Goal: Task Accomplishment & Management: Manage account settings

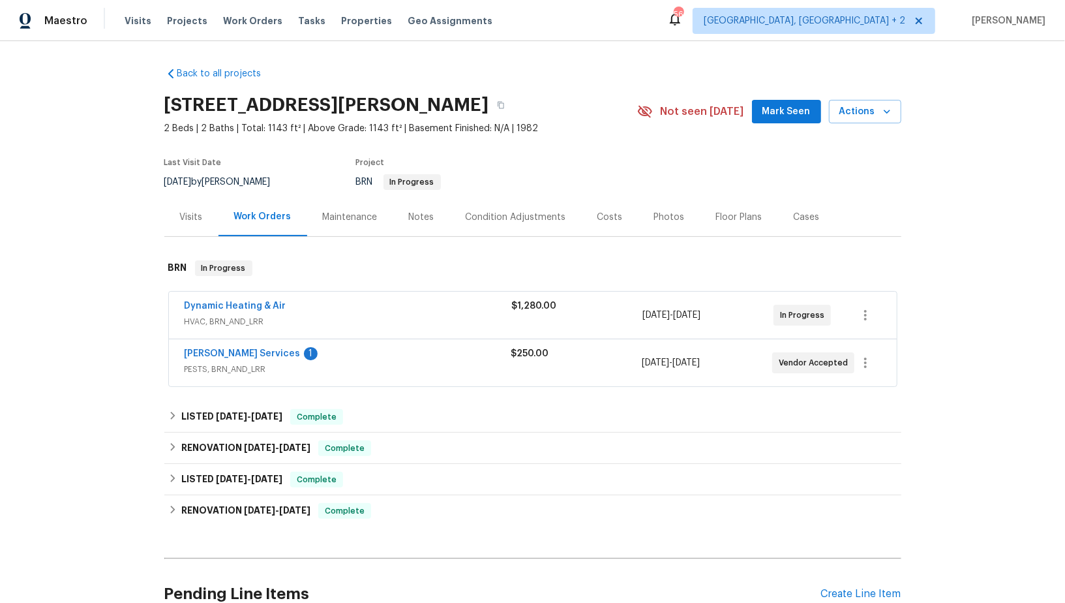
click at [222, 359] on div "Massey Services 1" at bounding box center [348, 355] width 327 height 16
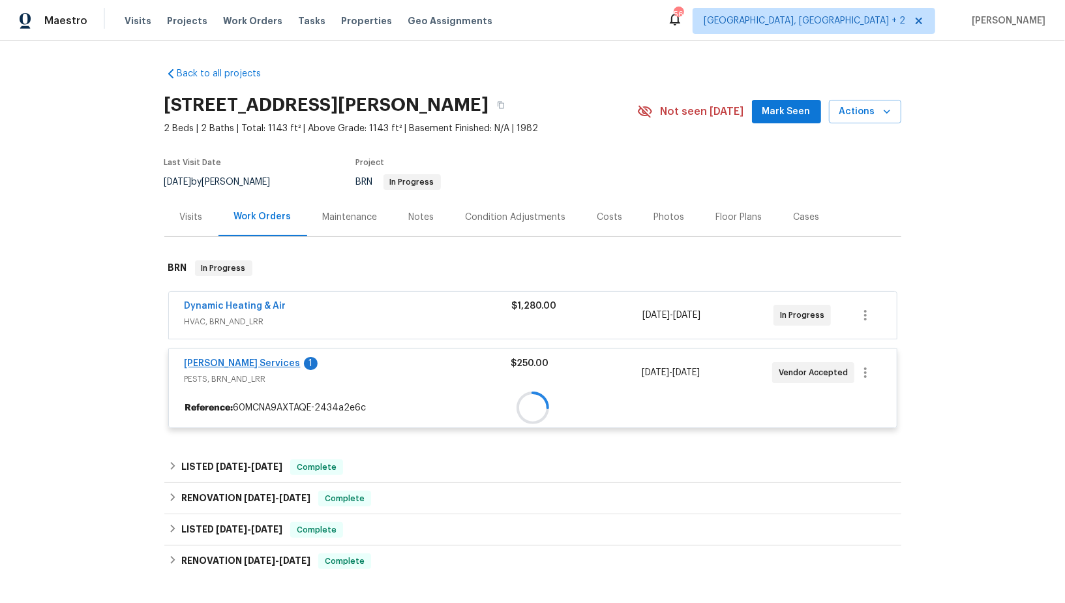
click at [219, 396] on div at bounding box center [533, 407] width 728 height 23
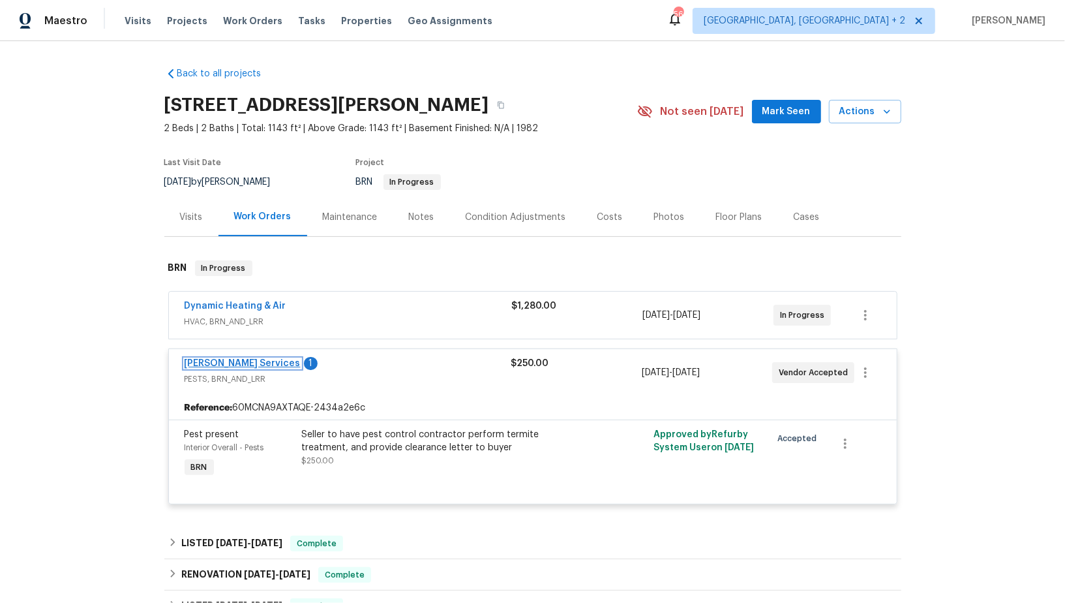
click at [219, 360] on link "Massey Services" at bounding box center [243, 363] width 116 height 9
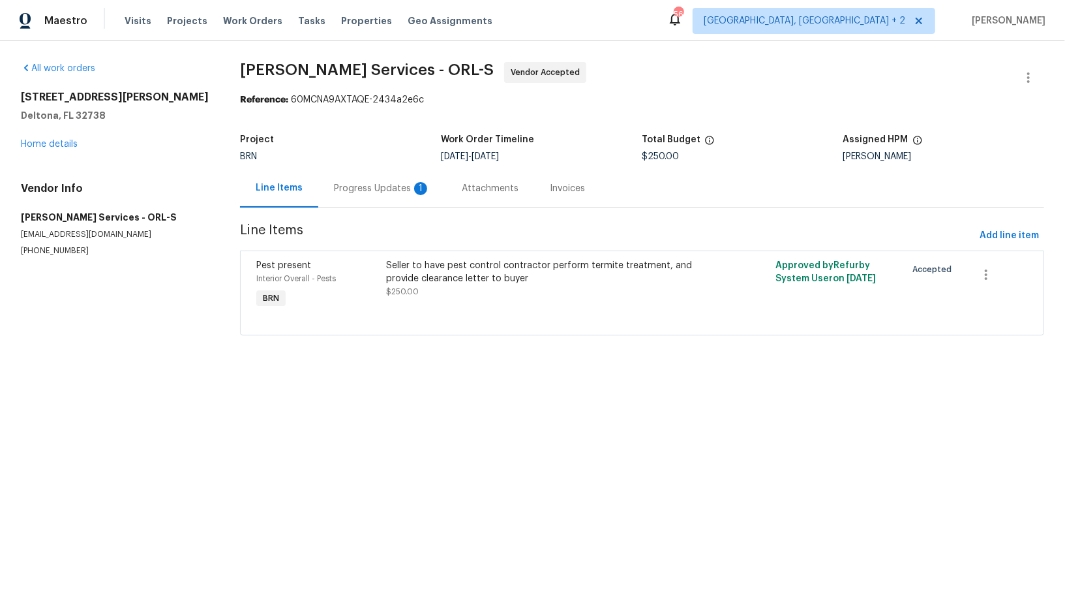
click at [375, 188] on div "Progress Updates 1" at bounding box center [382, 188] width 97 height 13
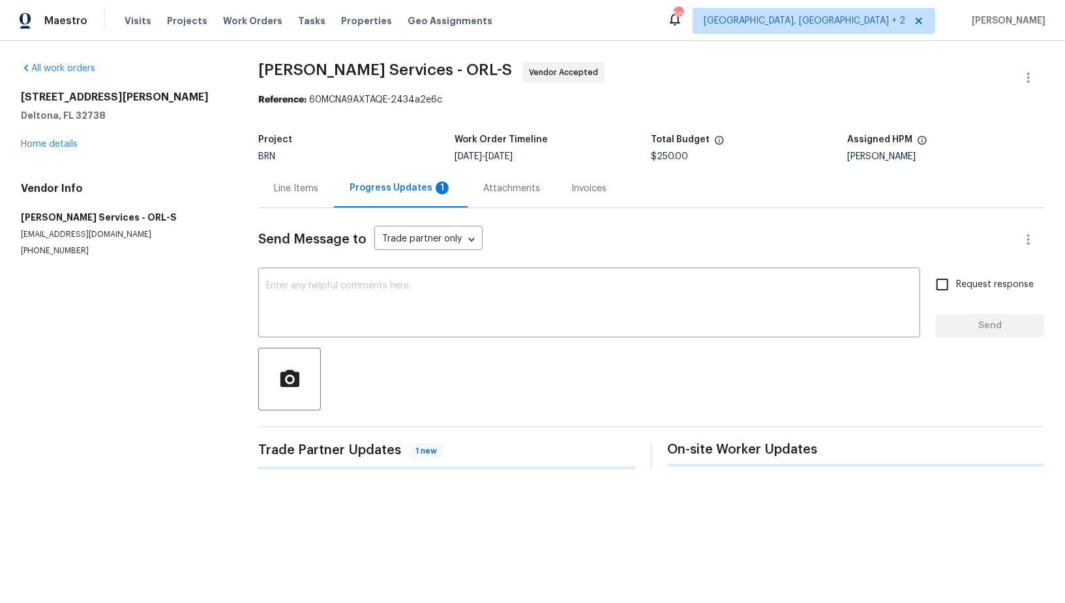
click at [378, 189] on div "Progress Updates 1" at bounding box center [401, 187] width 102 height 13
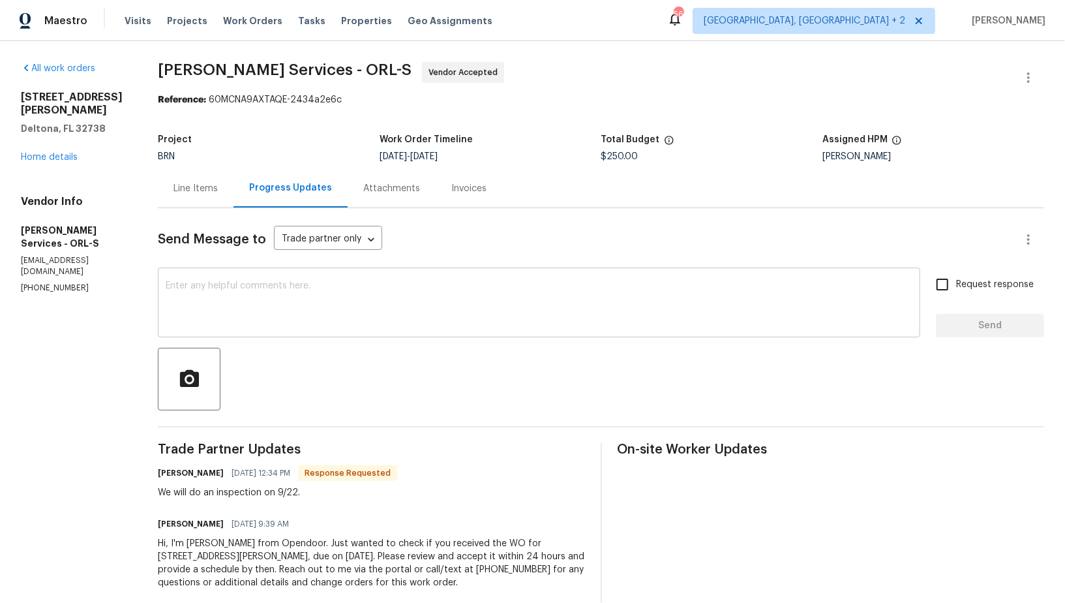
click at [380, 316] on textarea at bounding box center [539, 304] width 747 height 46
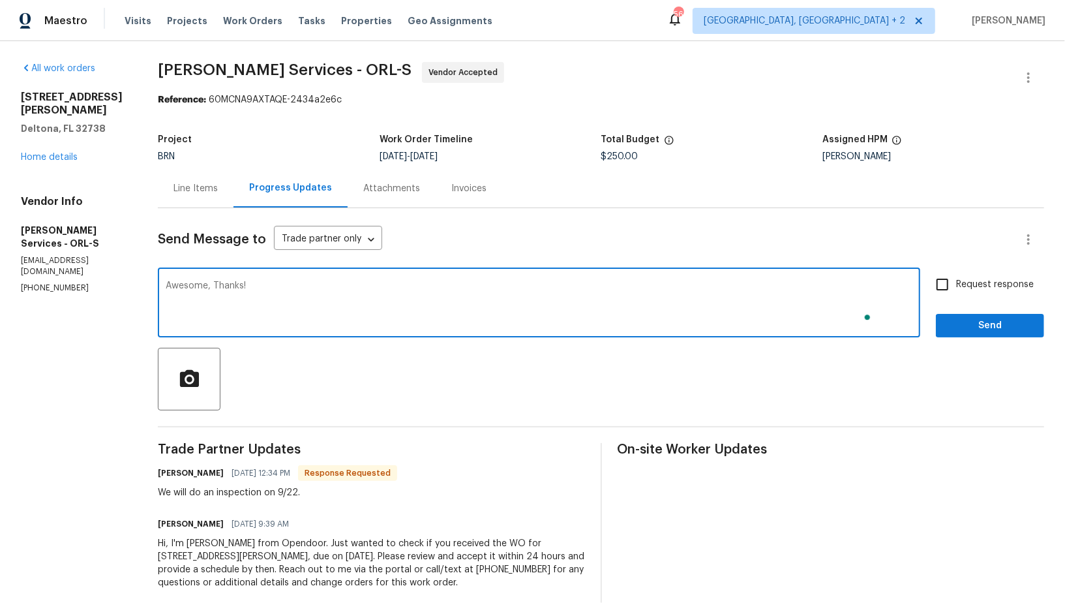
type textarea "Awesome, Thanks!"
click at [941, 283] on input "Request response" at bounding box center [942, 284] width 27 height 27
checkbox input "true"
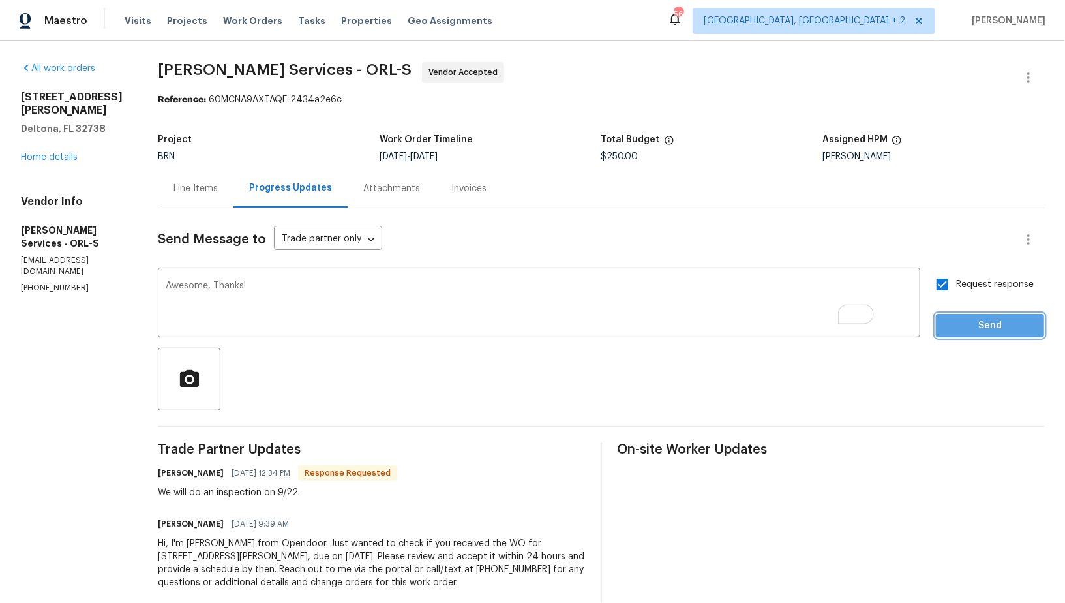
click at [970, 320] on span "Send" at bounding box center [989, 326] width 87 height 16
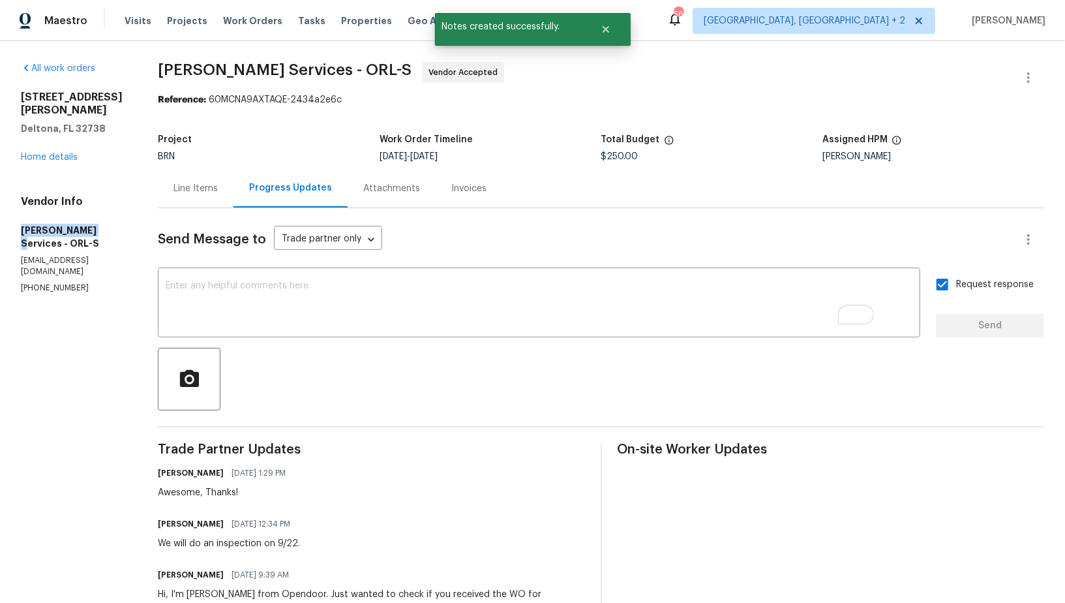
drag, startPoint x: 0, startPoint y: 219, endPoint x: 95, endPoint y: 219, distance: 94.6
click at [95, 219] on div "All work orders 2364 Howland Blvd Deltona, FL 32738 Home details Vendor Info Ma…" at bounding box center [532, 358] width 1065 height 635
copy h5 "Massey Services"
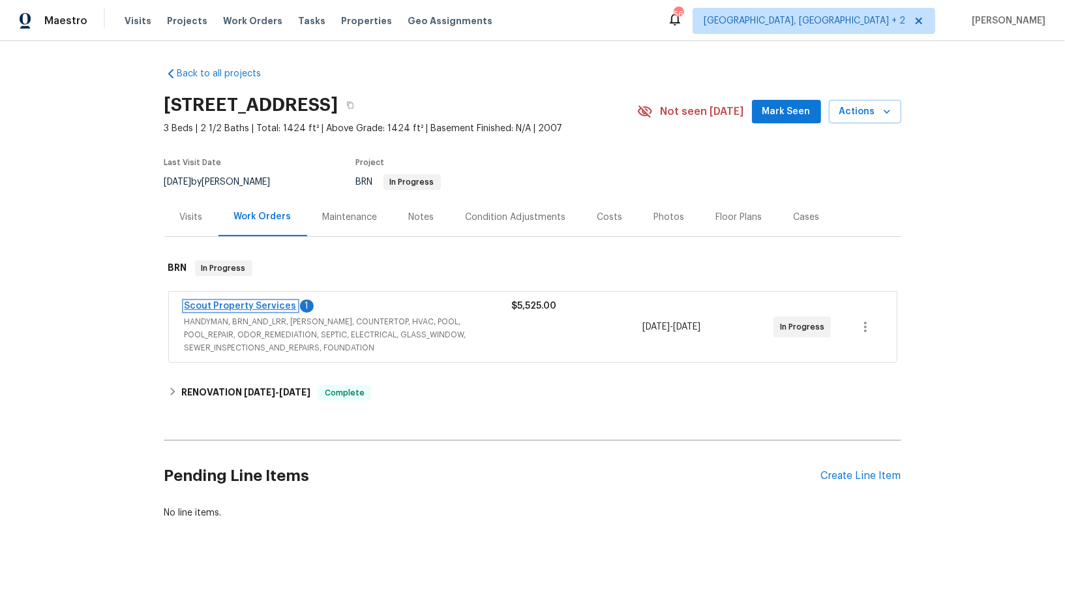
click at [270, 307] on link "Scout Property Services" at bounding box center [241, 305] width 112 height 9
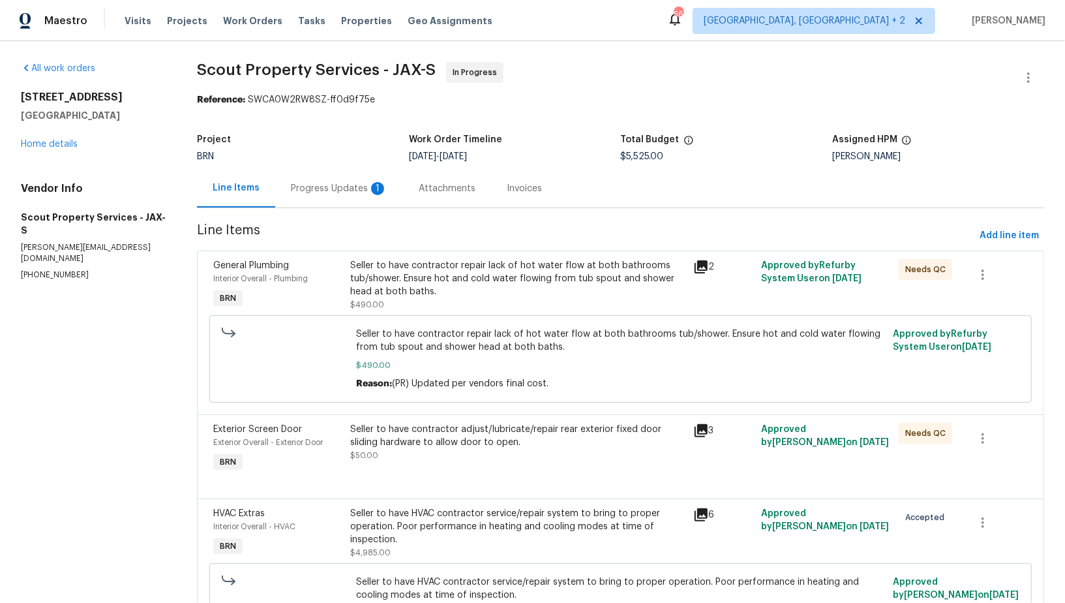
click at [355, 196] on div "Progress Updates 1" at bounding box center [339, 188] width 128 height 38
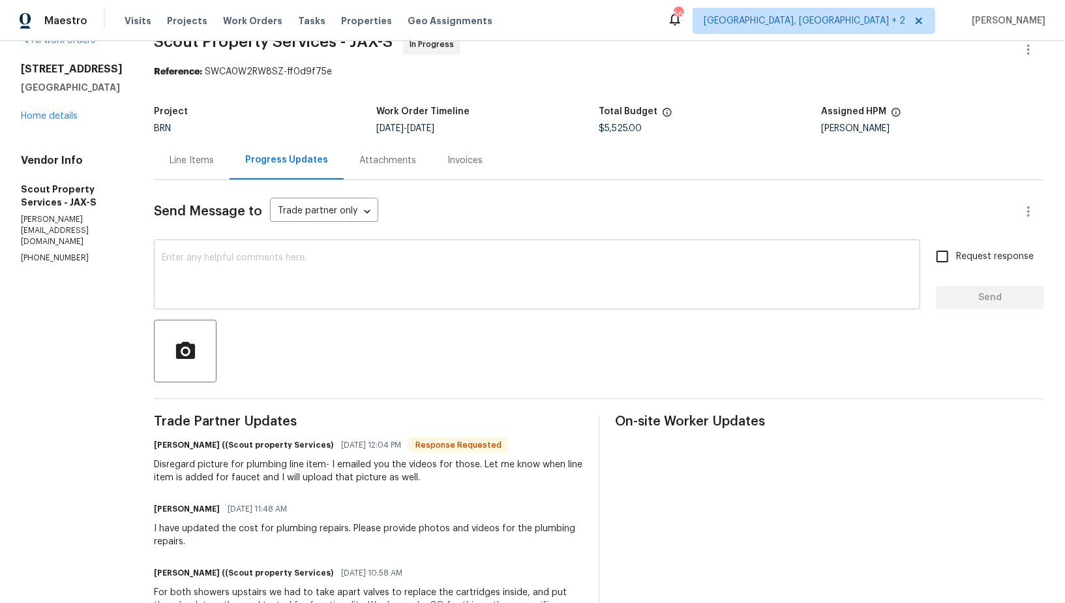
scroll to position [10, 0]
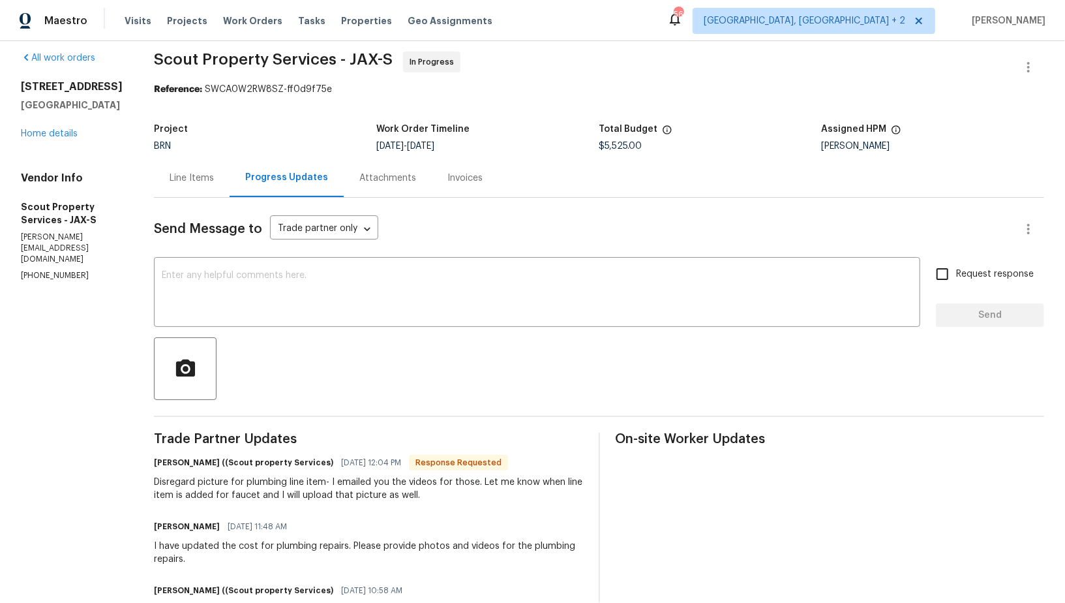
click at [159, 185] on div "Line Items" at bounding box center [192, 178] width 76 height 38
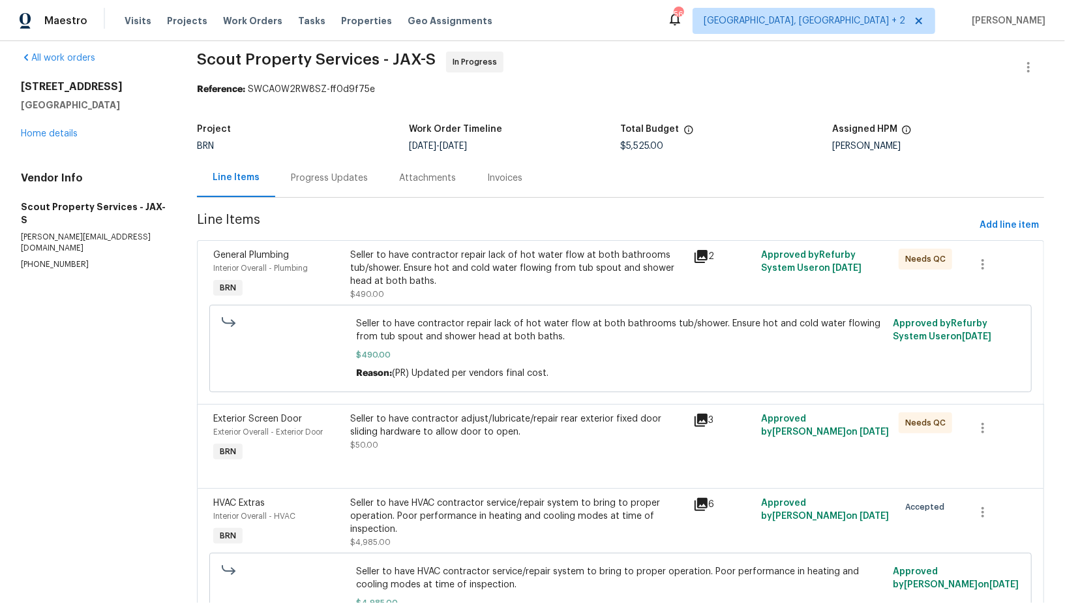
scroll to position [95, 0]
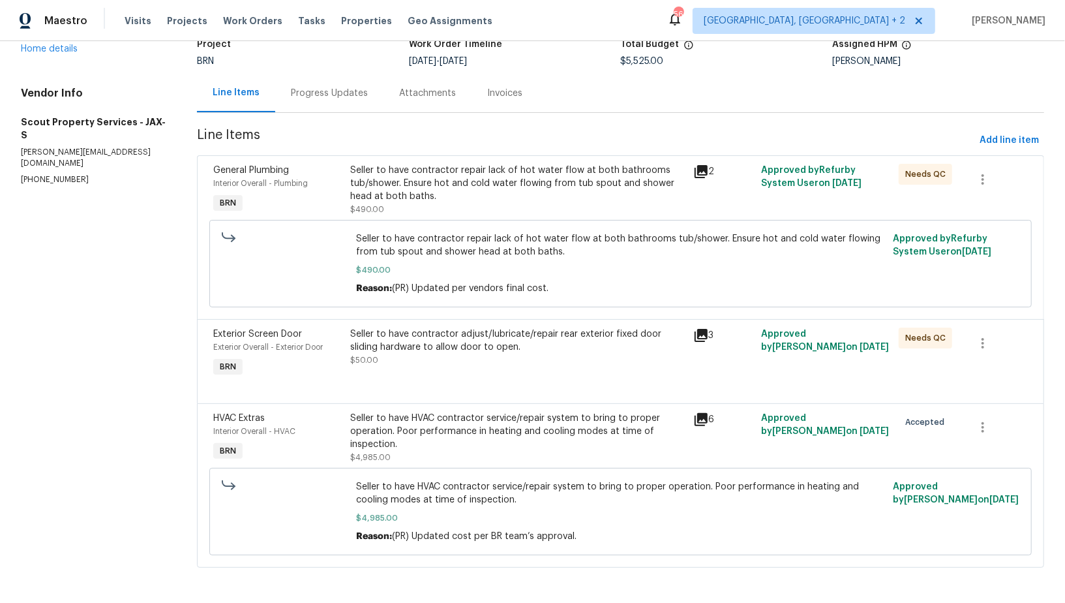
click at [419, 208] on div "Seller to have contractor repair lack of hot water flow at both bathrooms tub/s…" at bounding box center [517, 190] width 335 height 52
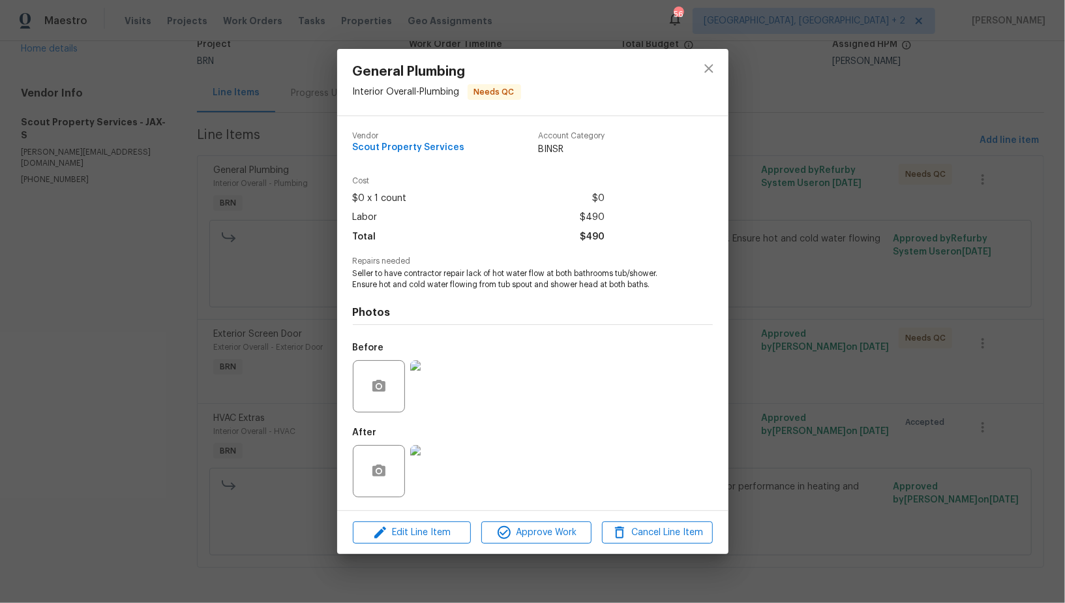
click at [438, 399] on img at bounding box center [436, 386] width 52 height 52
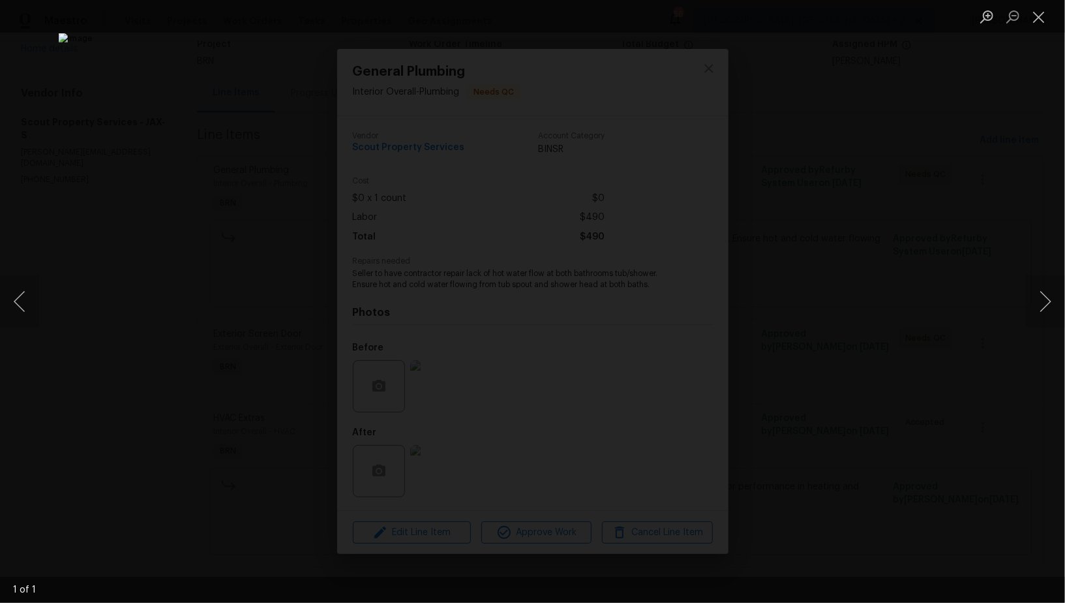
click at [914, 417] on div "Lightbox" at bounding box center [532, 301] width 1065 height 603
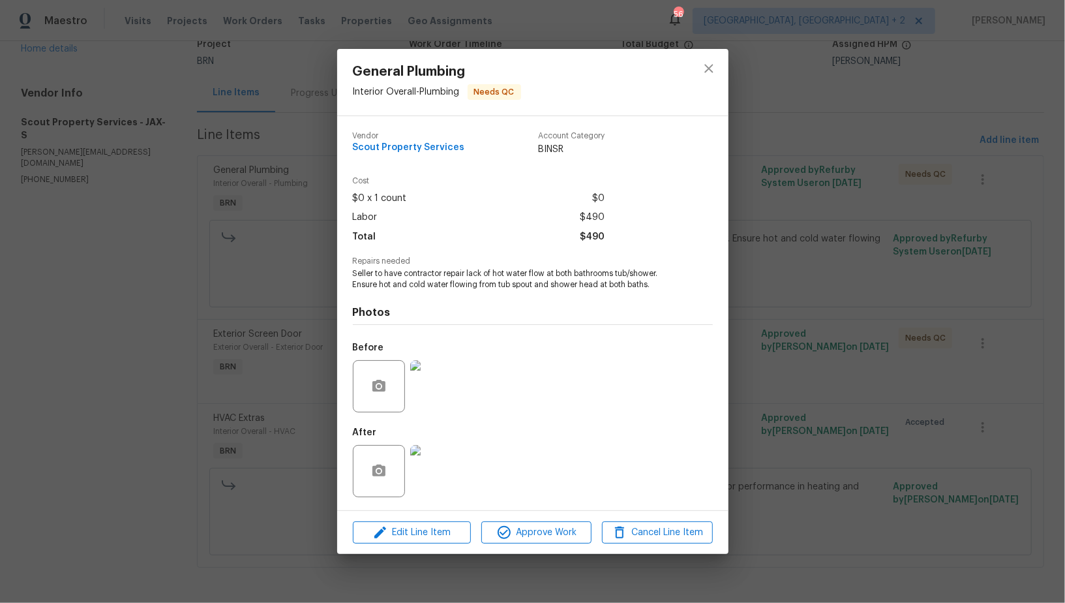
click at [442, 462] on img at bounding box center [436, 471] width 52 height 52
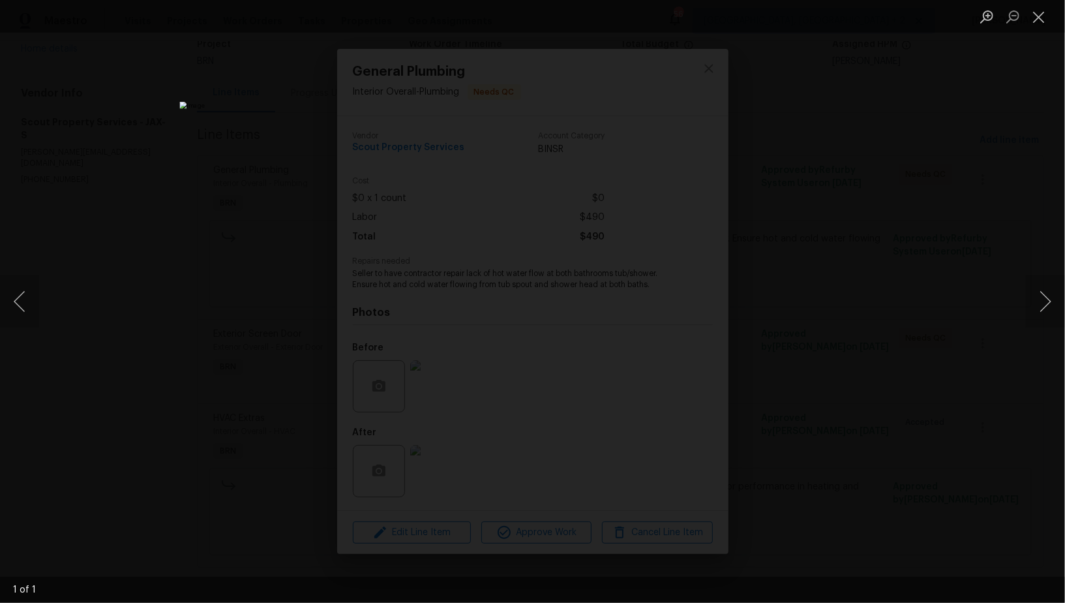
click at [886, 372] on div "Lightbox" at bounding box center [532, 301] width 1065 height 603
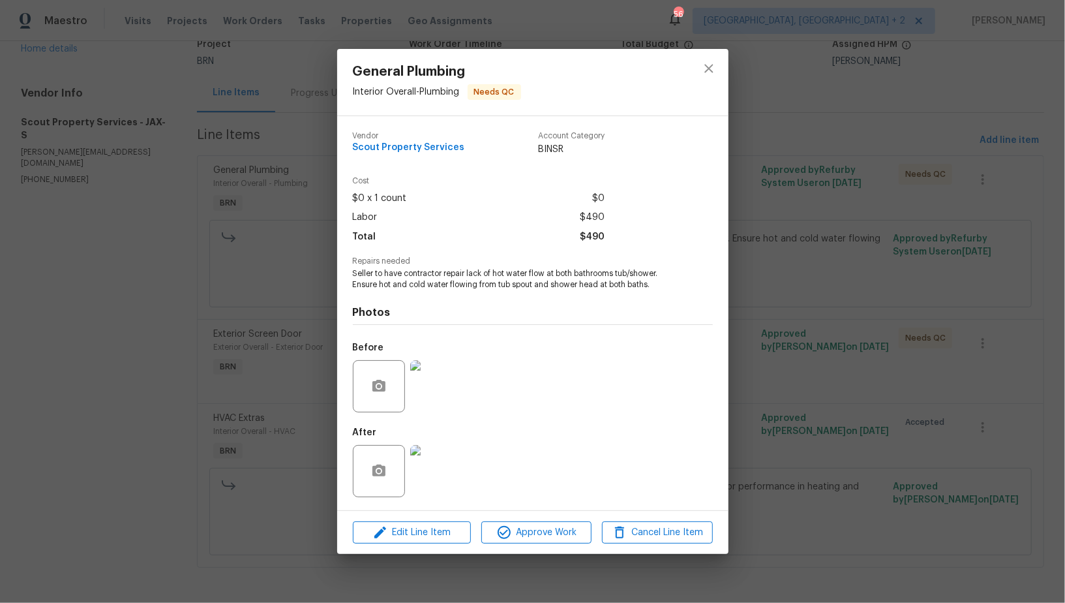
click at [886, 372] on div "General Plumbing Interior Overall - Plumbing Needs QC Vendor Scout Property Ser…" at bounding box center [532, 301] width 1065 height 603
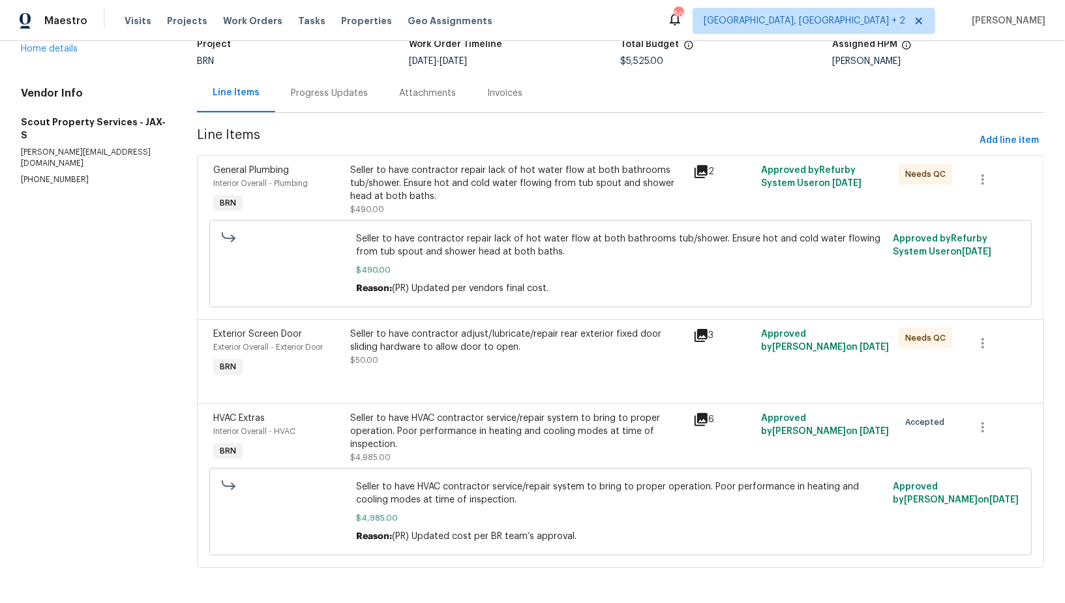
click at [470, 345] on div "Seller to have contractor adjust/lubricate/repair rear exterior fixed door slid…" at bounding box center [517, 340] width 335 height 26
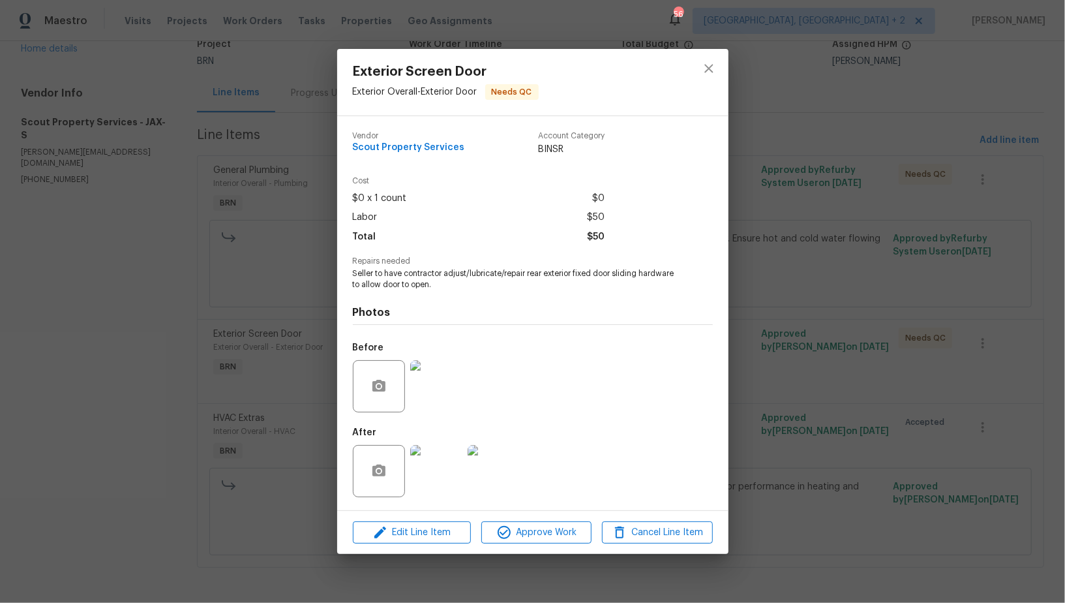
click at [448, 395] on img at bounding box center [436, 386] width 52 height 52
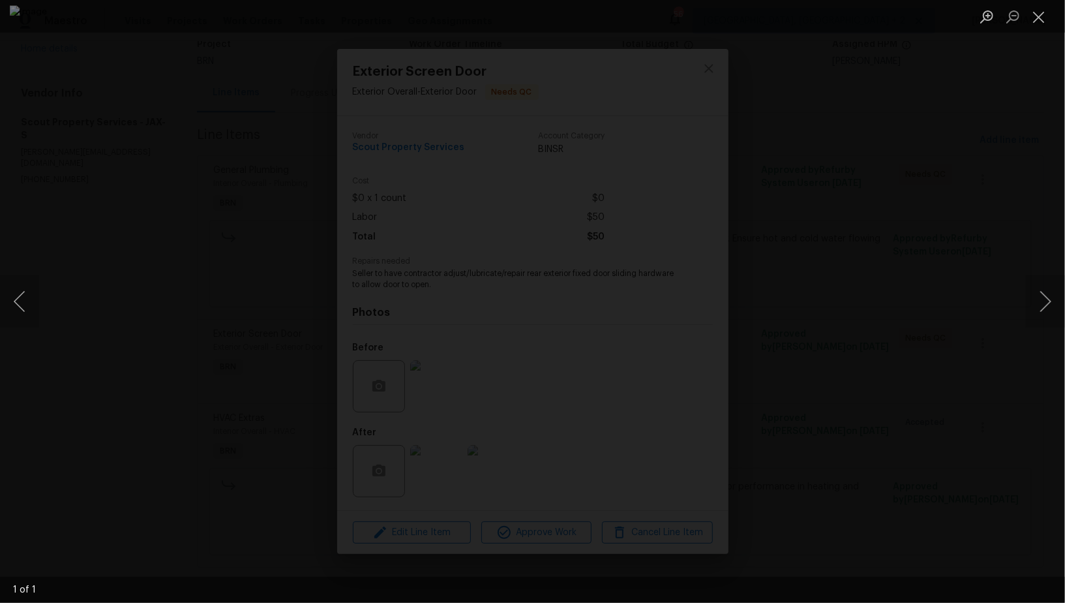
click at [913, 409] on div "Lightbox" at bounding box center [532, 301] width 1065 height 603
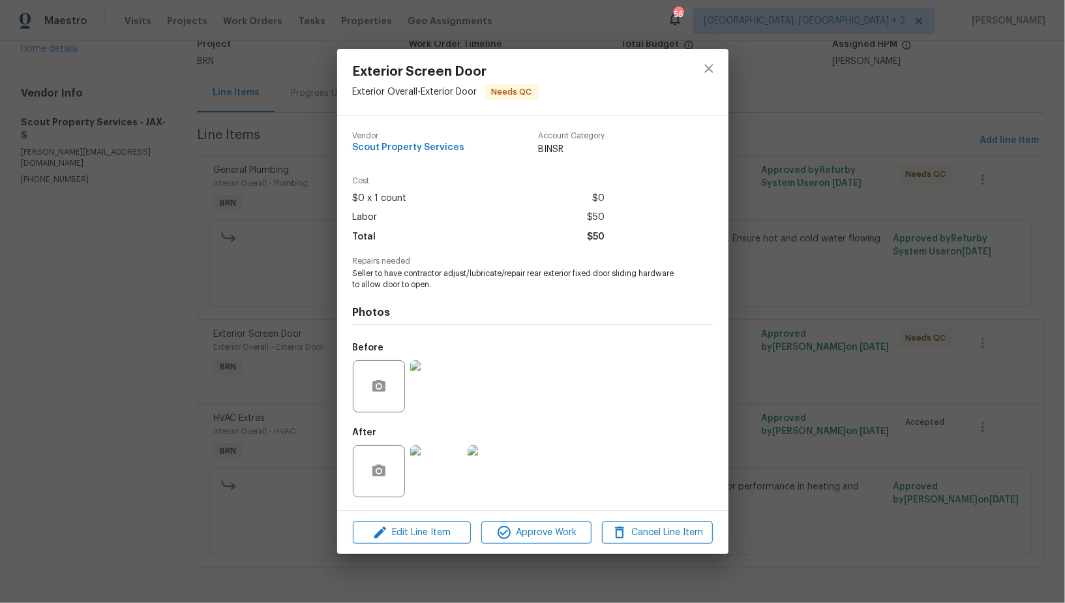
click at [416, 479] on img at bounding box center [436, 471] width 52 height 52
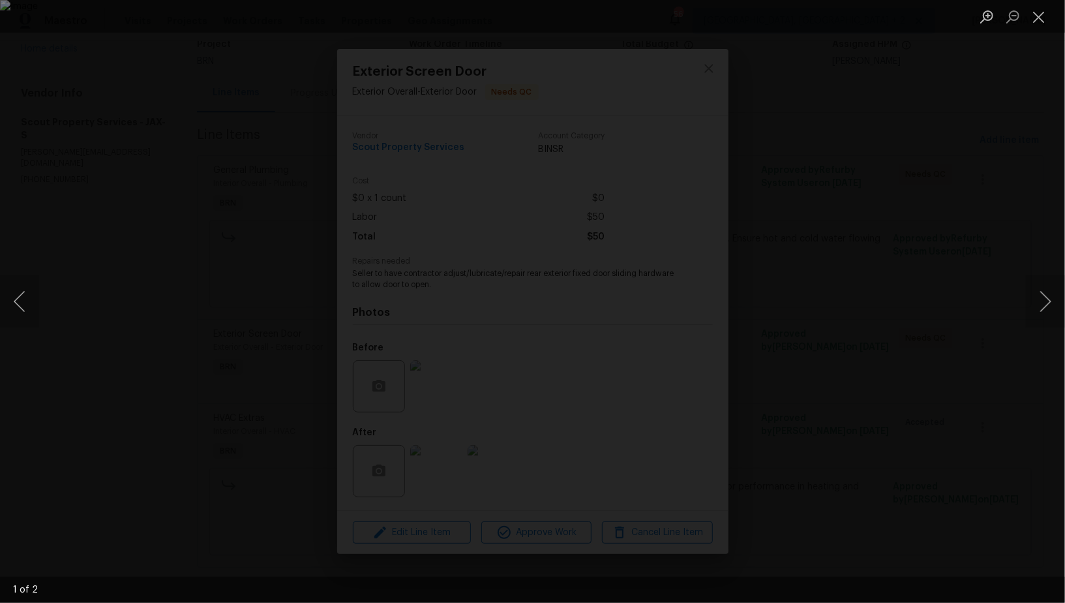
click at [794, 434] on div "Lightbox" at bounding box center [532, 301] width 1065 height 603
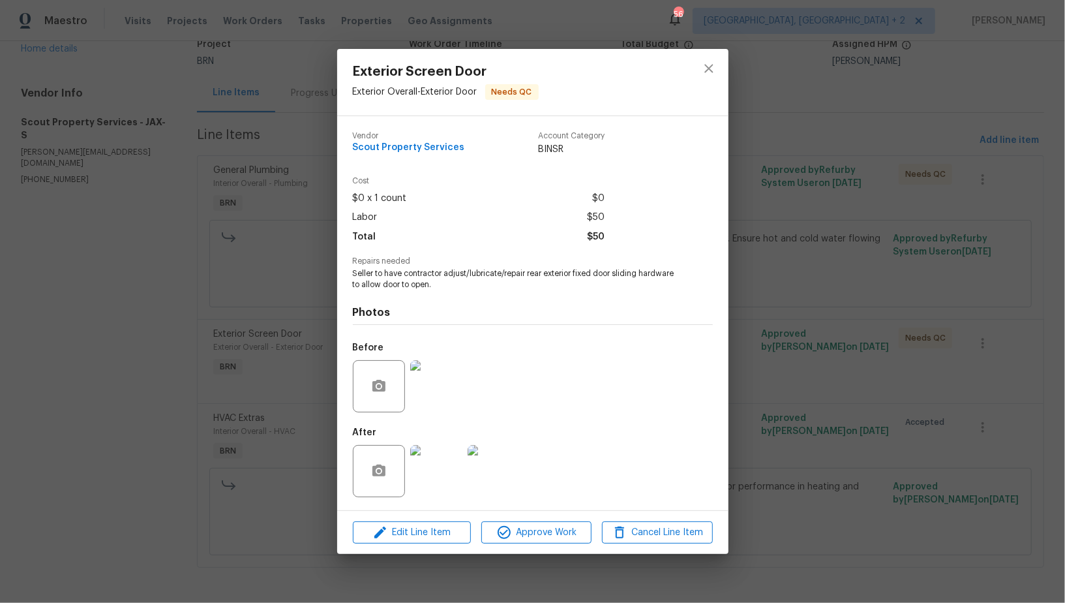
click at [794, 433] on div "Exterior Screen Door Exterior Overall - Exterior Door Needs QC Vendor Scout Pro…" at bounding box center [532, 301] width 1065 height 603
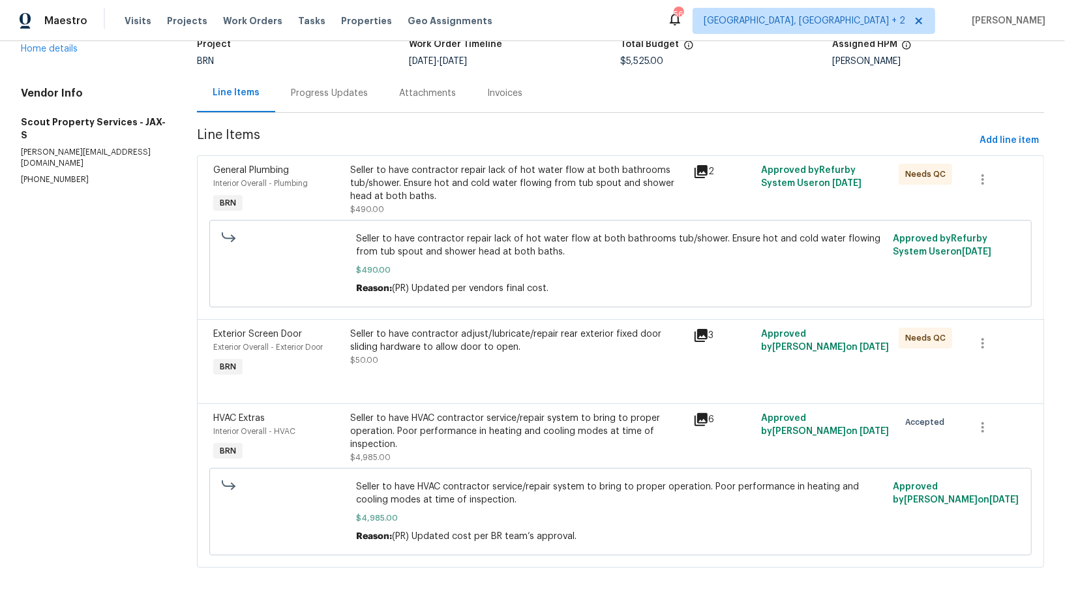
click at [332, 93] on div "Progress Updates" at bounding box center [329, 93] width 77 height 13
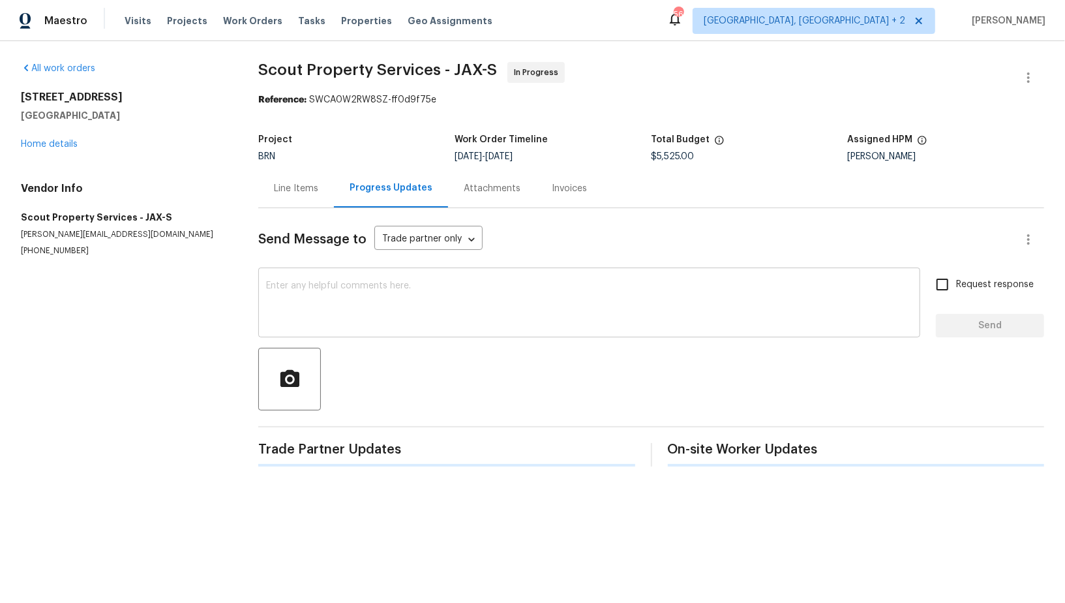
click at [370, 286] on textarea at bounding box center [589, 304] width 646 height 46
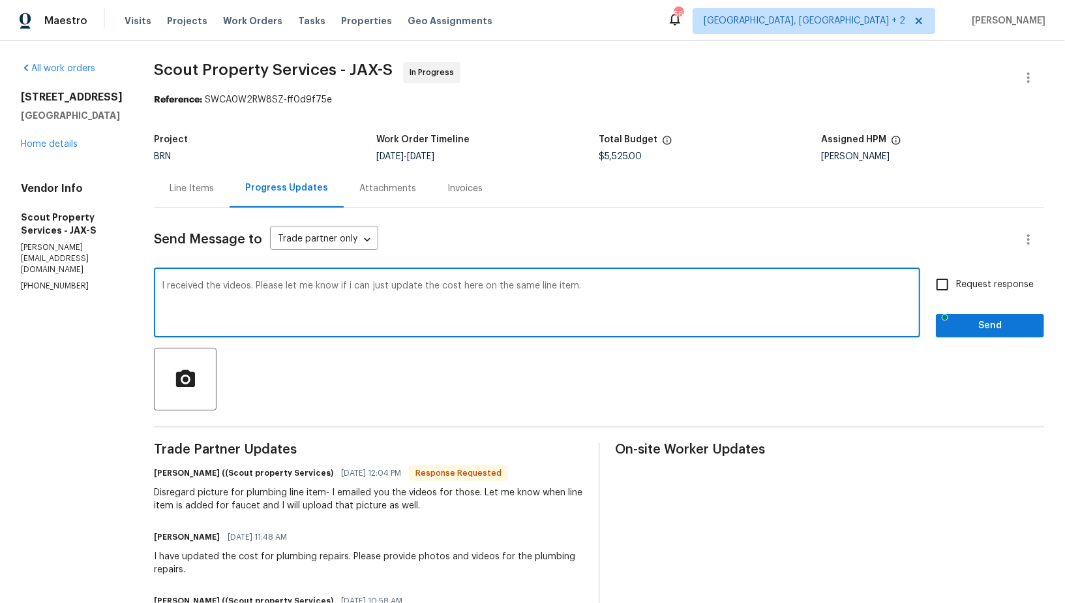
type textarea "I received the videos. Please let me know if i can just update the cost here on…"
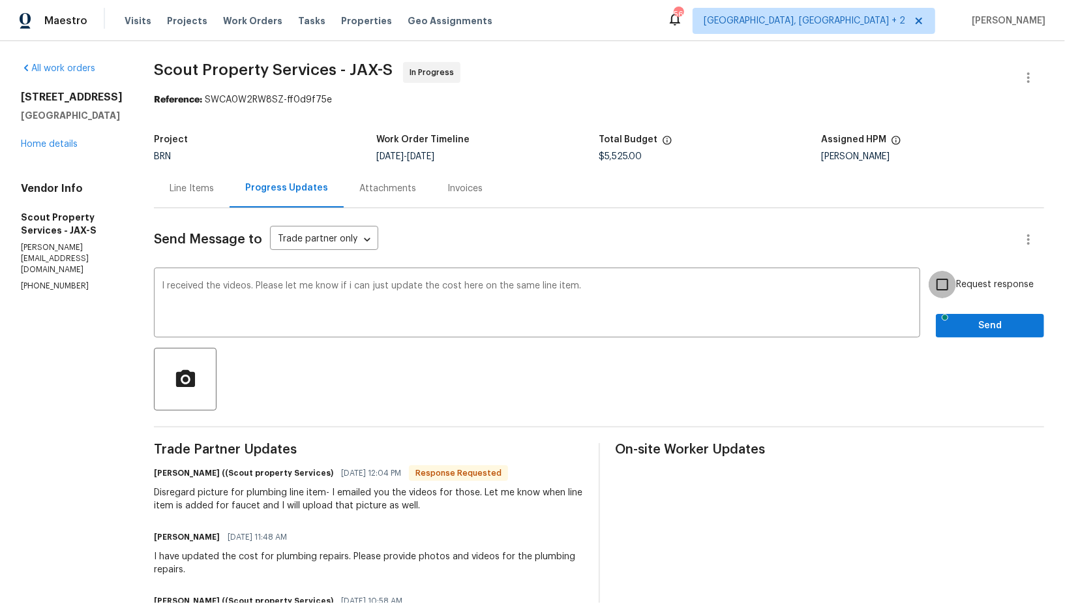
click at [941, 273] on input "Request response" at bounding box center [942, 284] width 27 height 27
checkbox input "true"
click at [960, 320] on span "Send" at bounding box center [989, 326] width 87 height 16
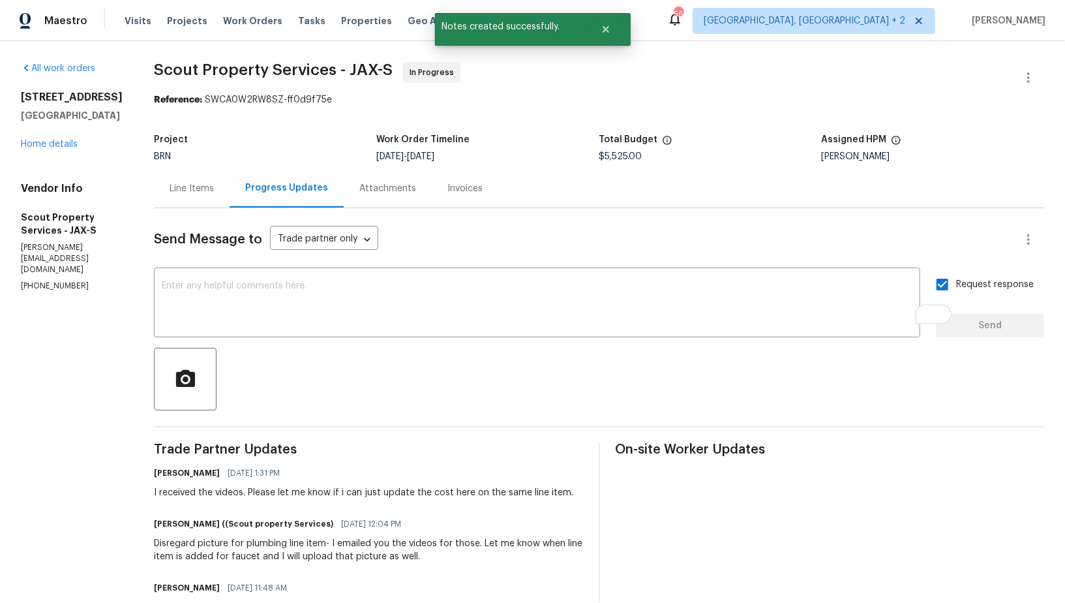
click at [170, 191] on div "Line Items" at bounding box center [192, 188] width 44 height 13
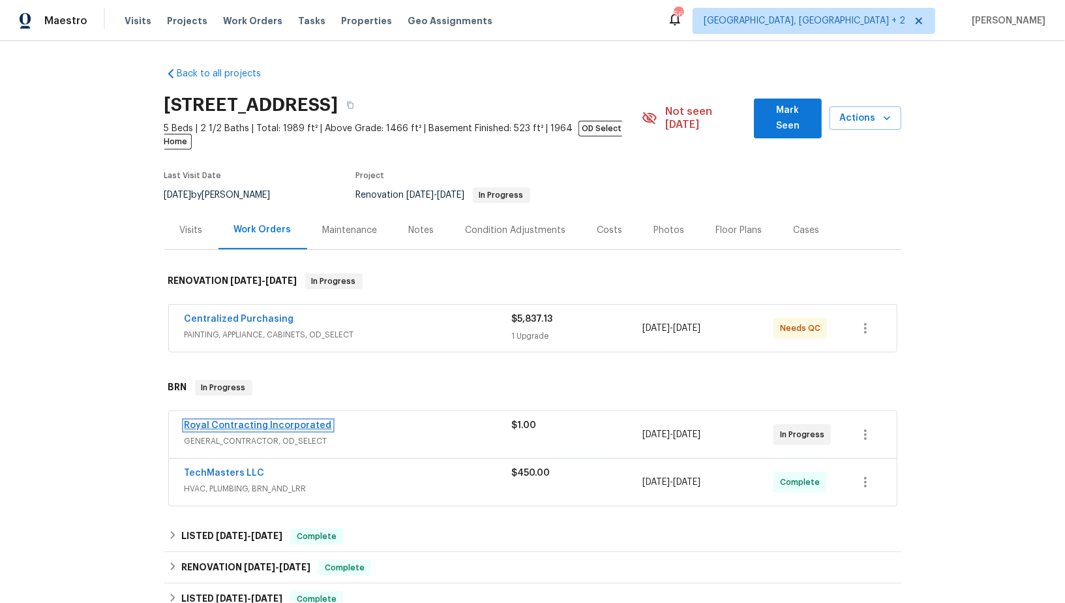
click at [239, 421] on link "Royal Contracting Incorporated" at bounding box center [258, 425] width 147 height 9
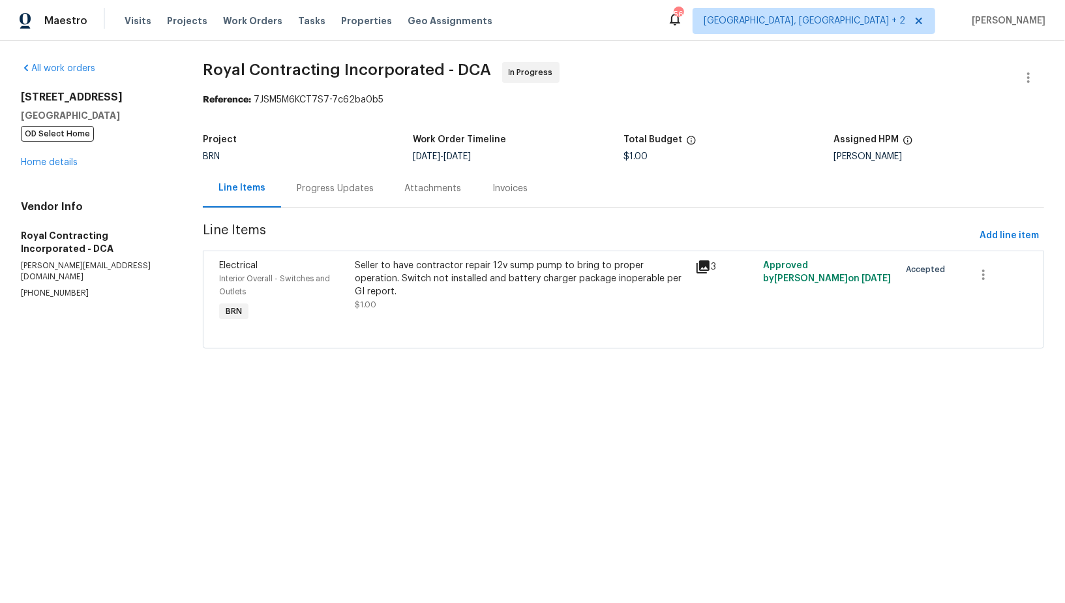
click at [338, 183] on div "Progress Updates" at bounding box center [335, 188] width 77 height 13
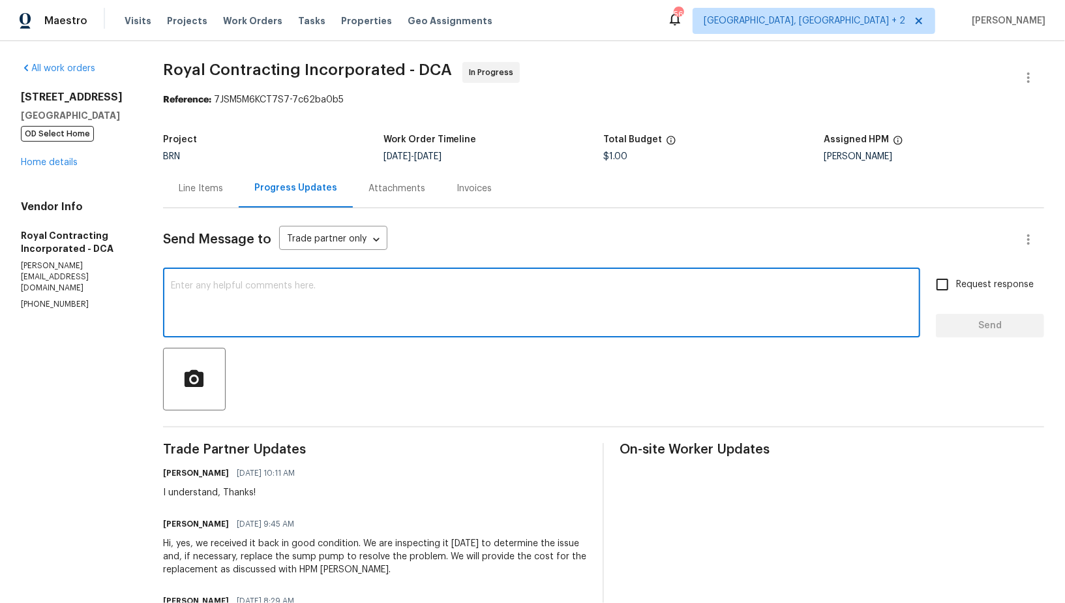
click at [317, 302] on textarea at bounding box center [542, 304] width 742 height 46
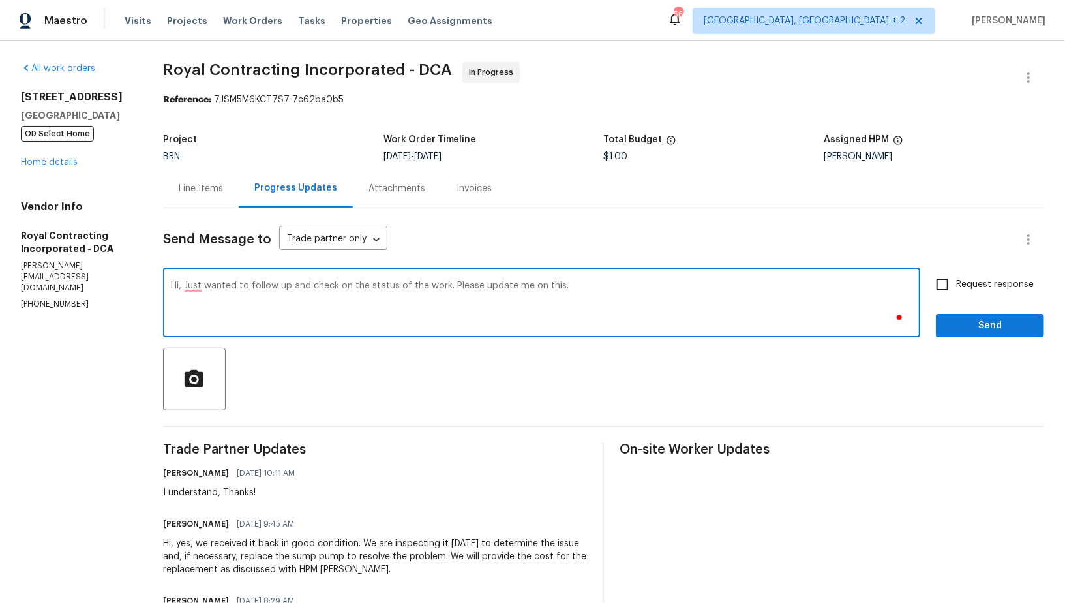
type textarea "Hi, Just wanted to follow up and check on the status of the work. Please update…"
click at [960, 280] on span "Request response" at bounding box center [995, 285] width 78 height 14
click at [956, 280] on input "Request response" at bounding box center [942, 284] width 27 height 27
checkbox input "true"
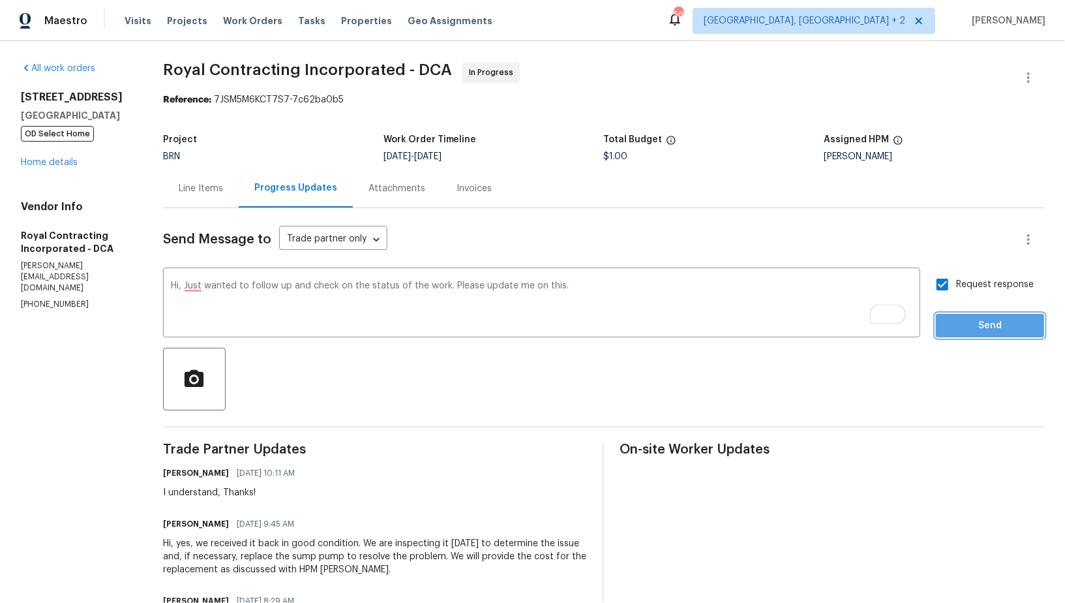
click at [985, 334] on button "Send" at bounding box center [990, 326] width 108 height 24
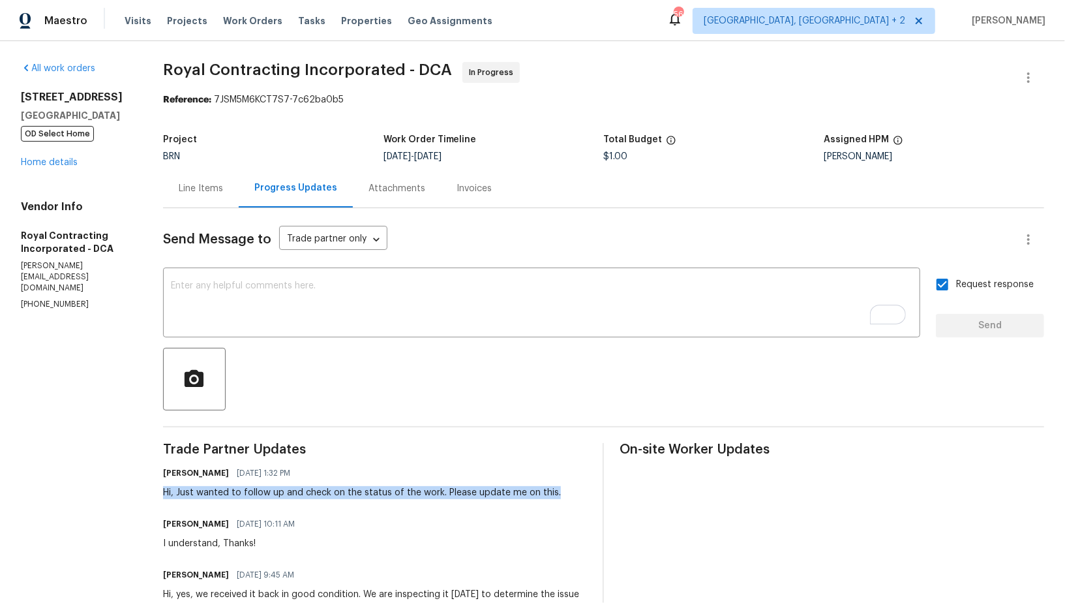
drag, startPoint x: 162, startPoint y: 494, endPoint x: 570, endPoint y: 495, distance: 407.7
click at [570, 495] on div "All work orders 7804 Alberta Ct Springfield, VA 22152 OD Select Home Home detai…" at bounding box center [532, 576] width 1065 height 1070
copy div "Hi, Just wanted to follow up and check on the status of the work. Please update…"
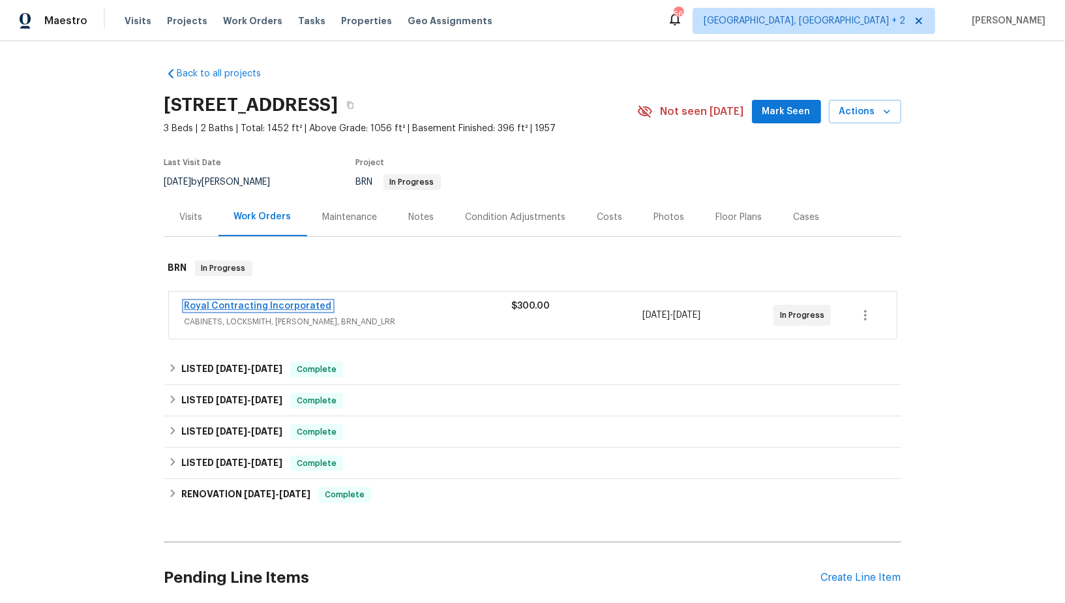
click at [303, 301] on link "Royal Contracting Incorporated" at bounding box center [258, 305] width 147 height 9
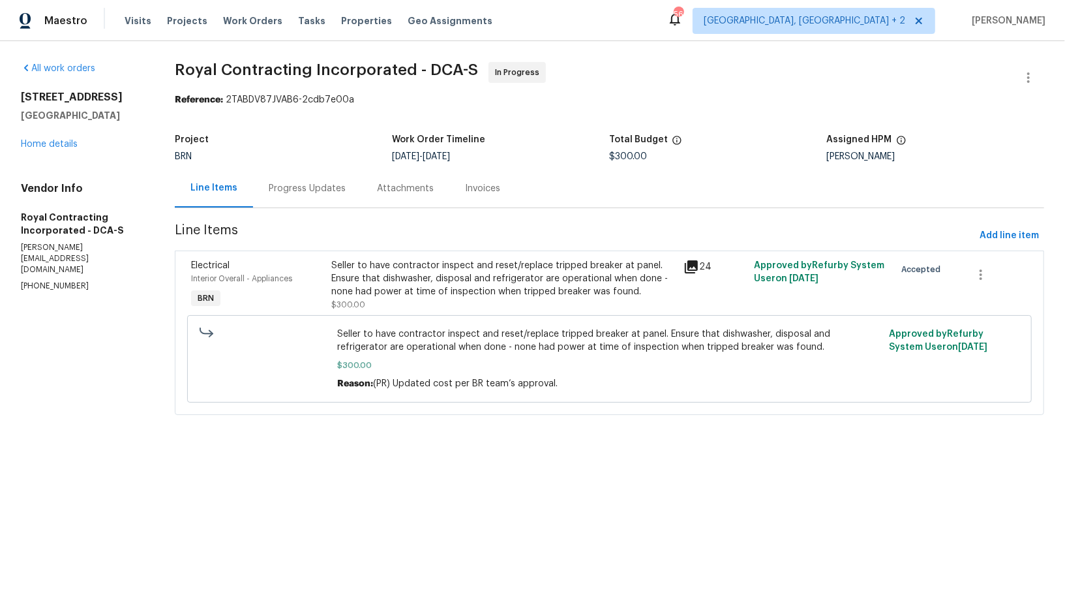
click at [367, 197] on div "Attachments" at bounding box center [405, 188] width 88 height 38
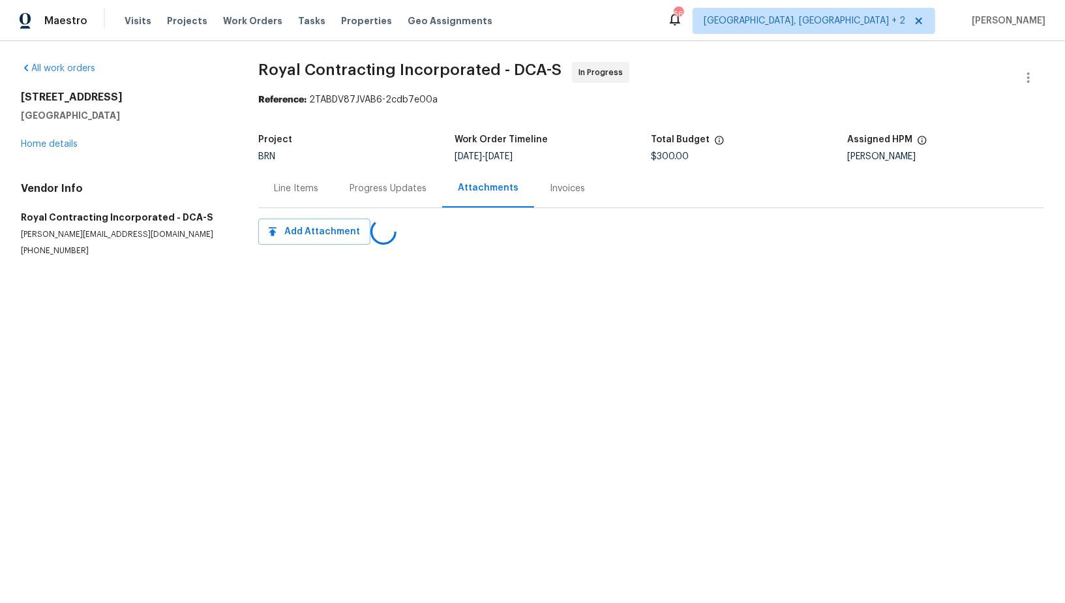
click at [367, 197] on div "Progress Updates" at bounding box center [388, 188] width 108 height 38
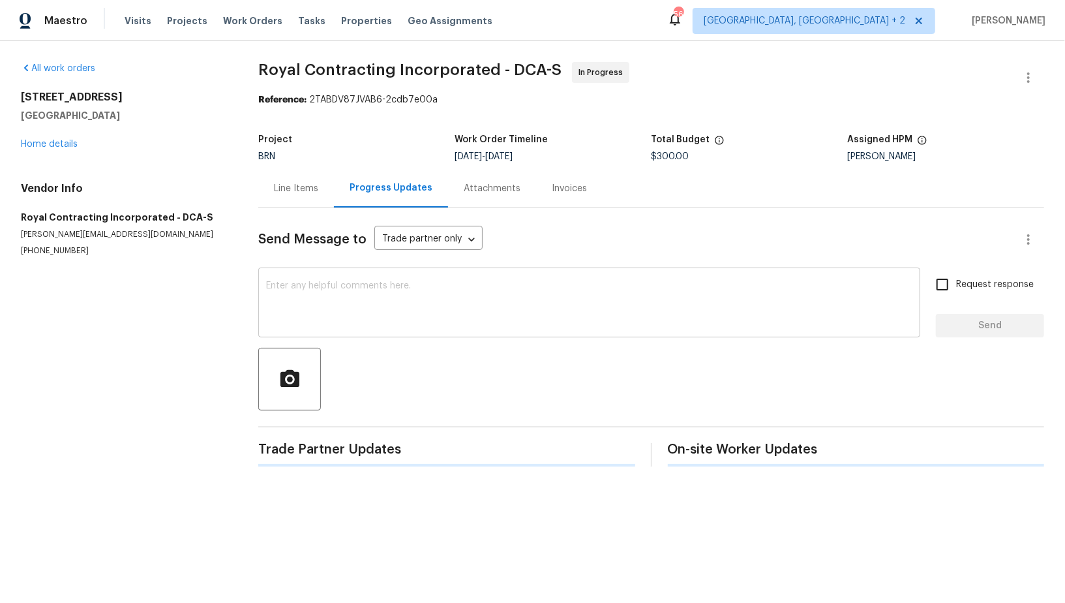
click at [387, 307] on textarea at bounding box center [589, 304] width 646 height 46
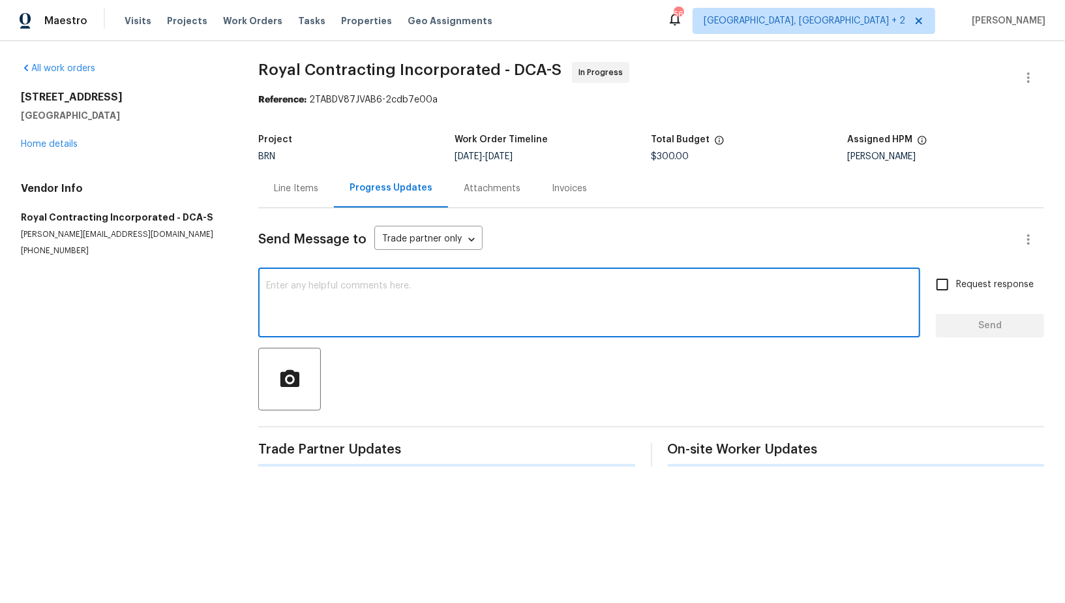
paste textarea "Hi, Just wanted to follow up and check on the status of the work. Please update…"
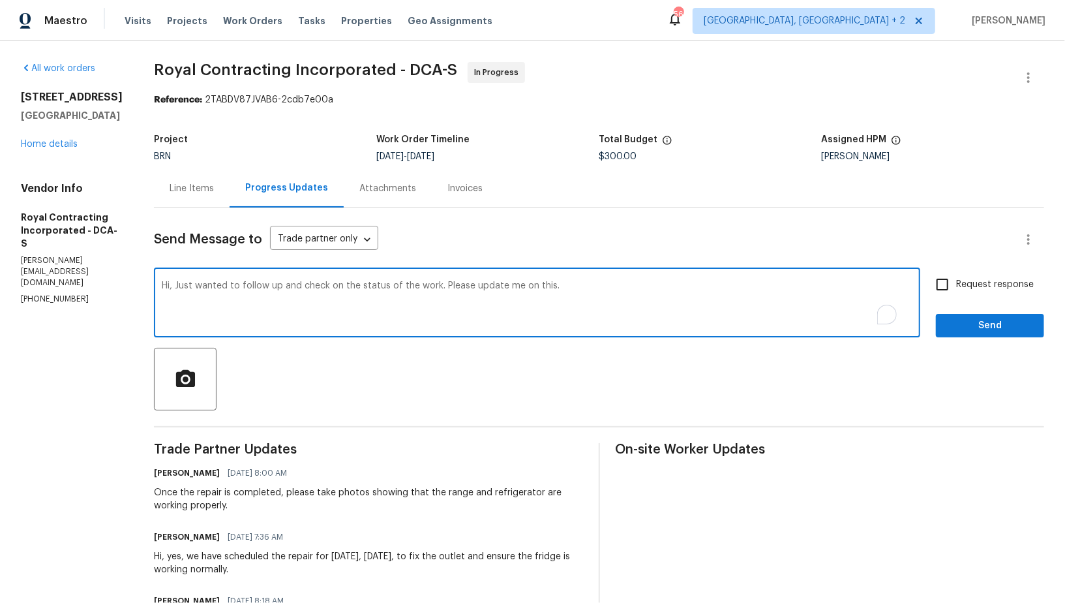
type textarea "Hi, Just wanted to follow up and check on the status of the work. Please update…"
click at [961, 286] on span "Request response" at bounding box center [995, 285] width 78 height 14
click at [956, 286] on input "Request response" at bounding box center [942, 284] width 27 height 27
checkbox input "true"
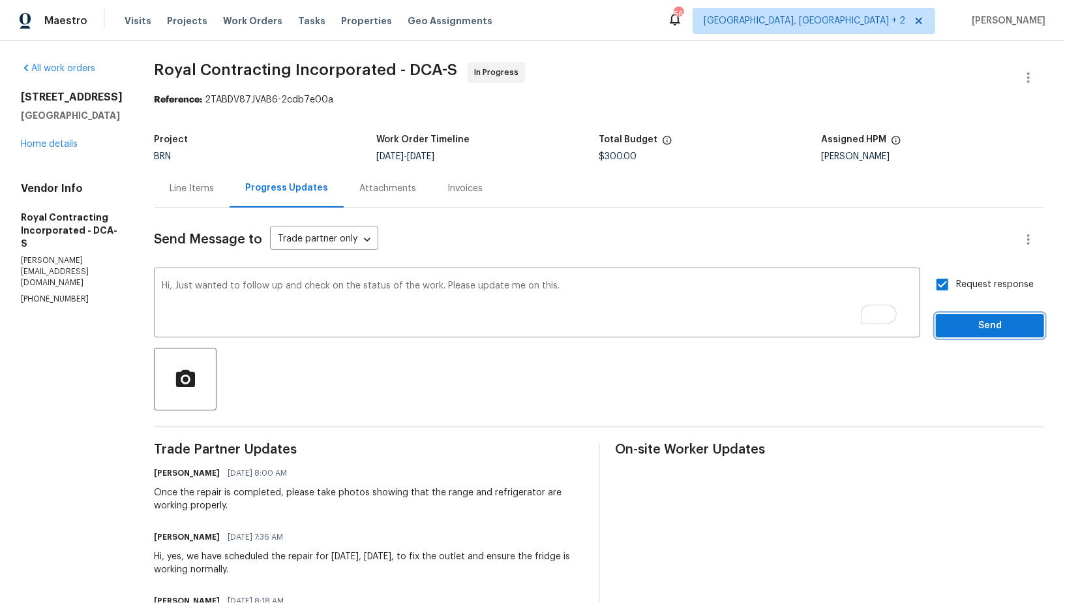
click at [962, 328] on span "Send" at bounding box center [989, 326] width 87 height 16
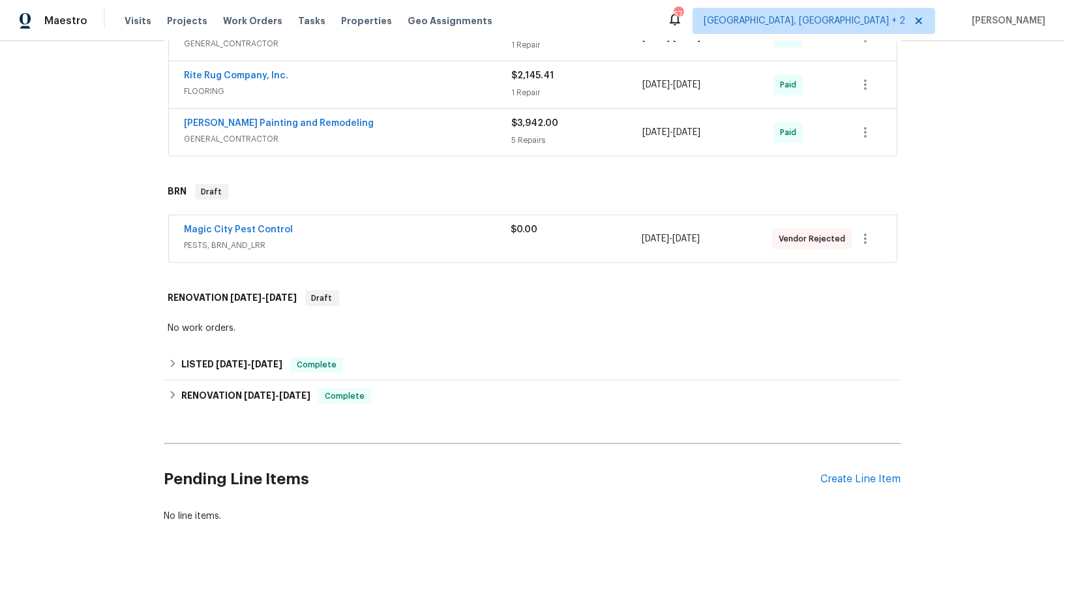
scroll to position [656, 0]
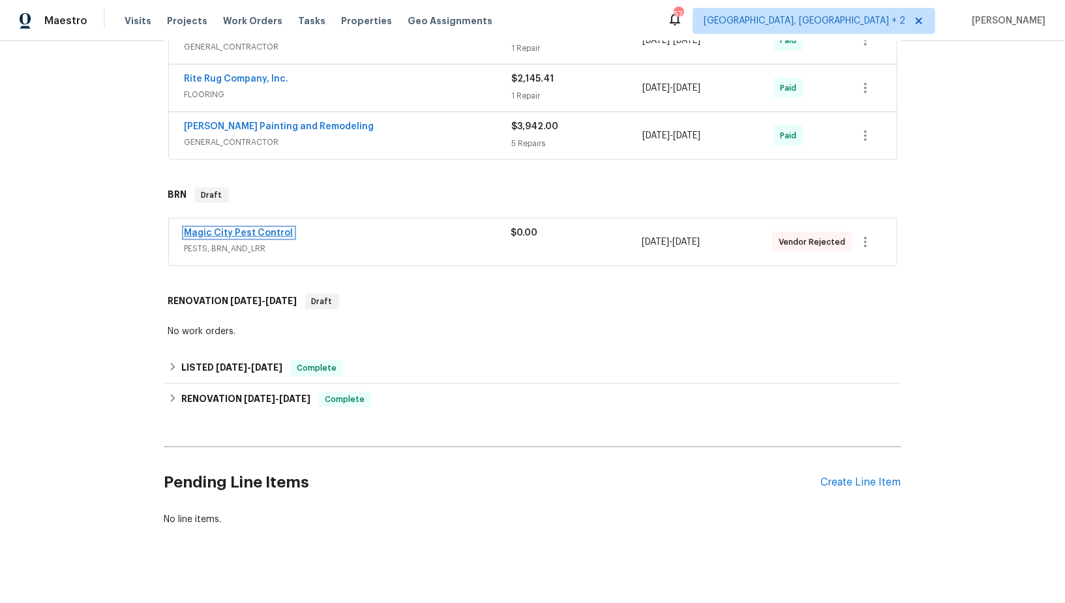
click at [249, 228] on link "Magic City Pest Control" at bounding box center [239, 232] width 109 height 9
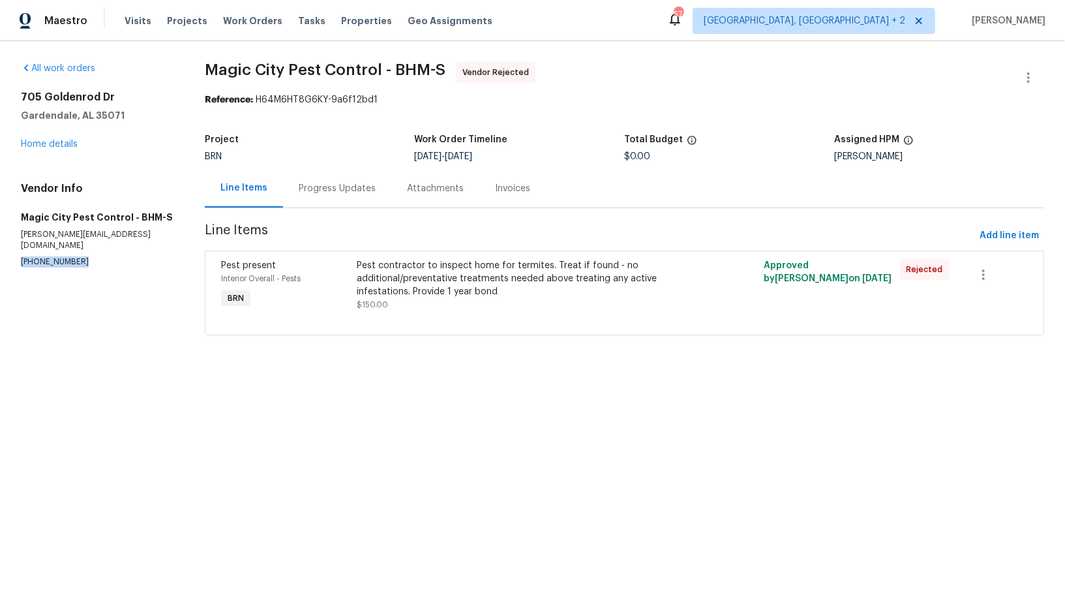
drag, startPoint x: 90, startPoint y: 251, endPoint x: 0, endPoint y: 249, distance: 90.1
click at [0, 249] on div "All work orders 705 Goldenrod Dr Gardendale, AL 35071 Home details Vendor Info …" at bounding box center [532, 206] width 1065 height 331
copy p "[PHONE_NUMBER]"
click at [382, 316] on div at bounding box center [624, 319] width 807 height 16
click at [378, 286] on div "Pest contractor to inspect home for termites. Treat if found - no additional/pr…" at bounding box center [523, 278] width 332 height 39
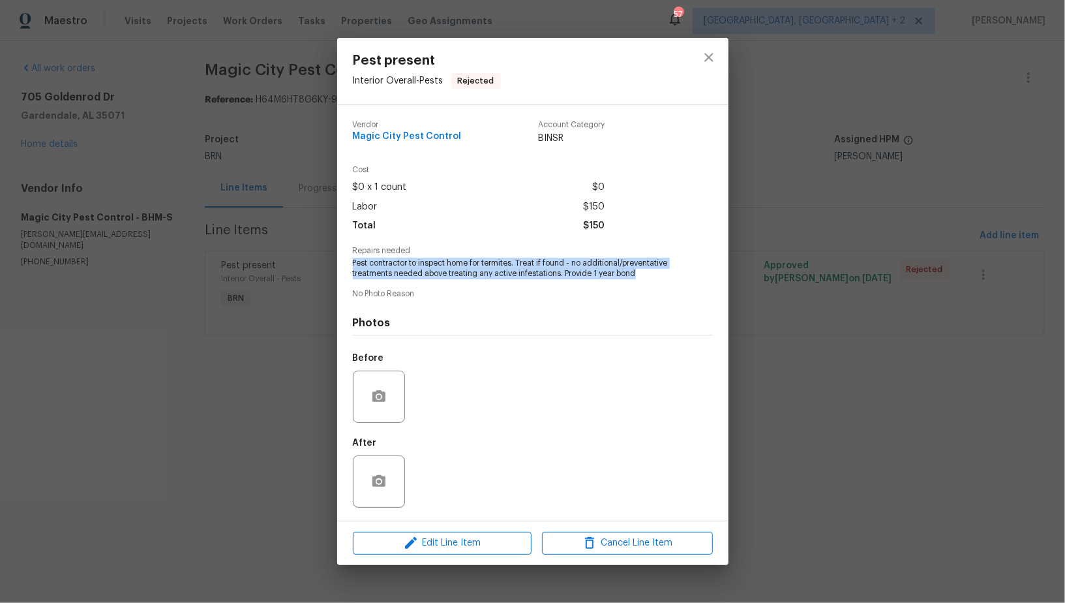
drag, startPoint x: 344, startPoint y: 260, endPoint x: 656, endPoint y: 271, distance: 312.0
click at [656, 271] on div "Vendor Magic City Pest Control Account Category BINSR Cost $0 x 1 count $0 Labo…" at bounding box center [532, 313] width 391 height 416
copy span "Pest contractor to inspect home for termites. Treat if found - no additional/pr…"
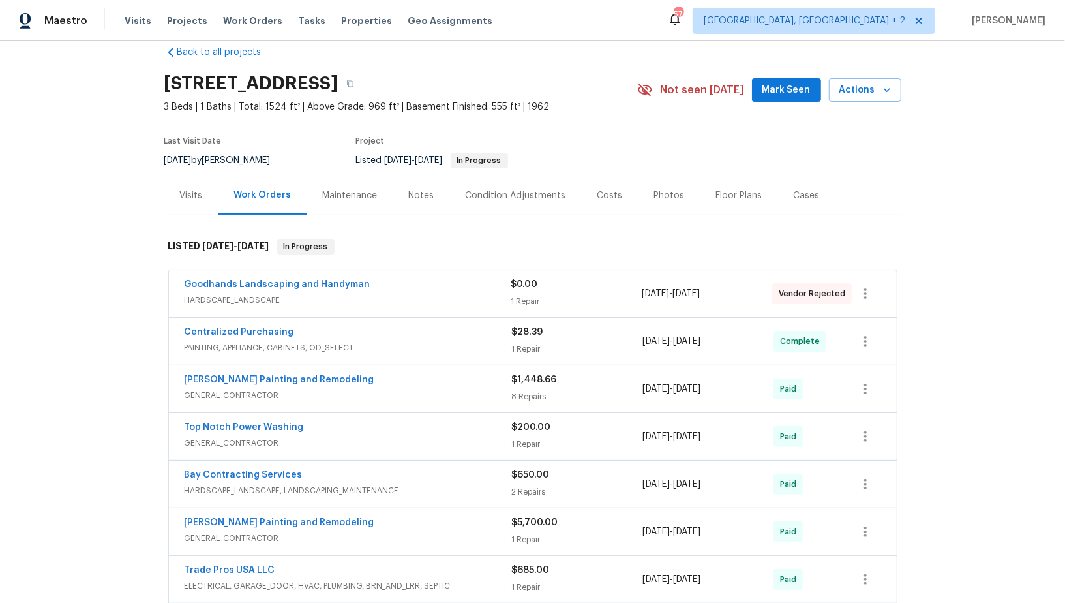
scroll to position [659, 0]
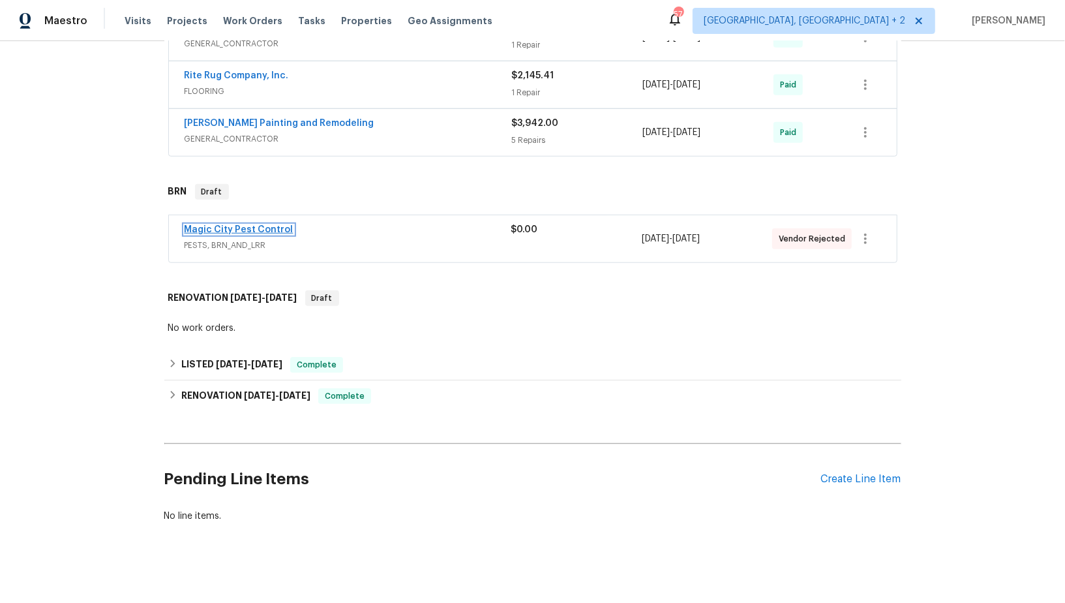
click at [262, 225] on link "Magic City Pest Control" at bounding box center [239, 229] width 109 height 9
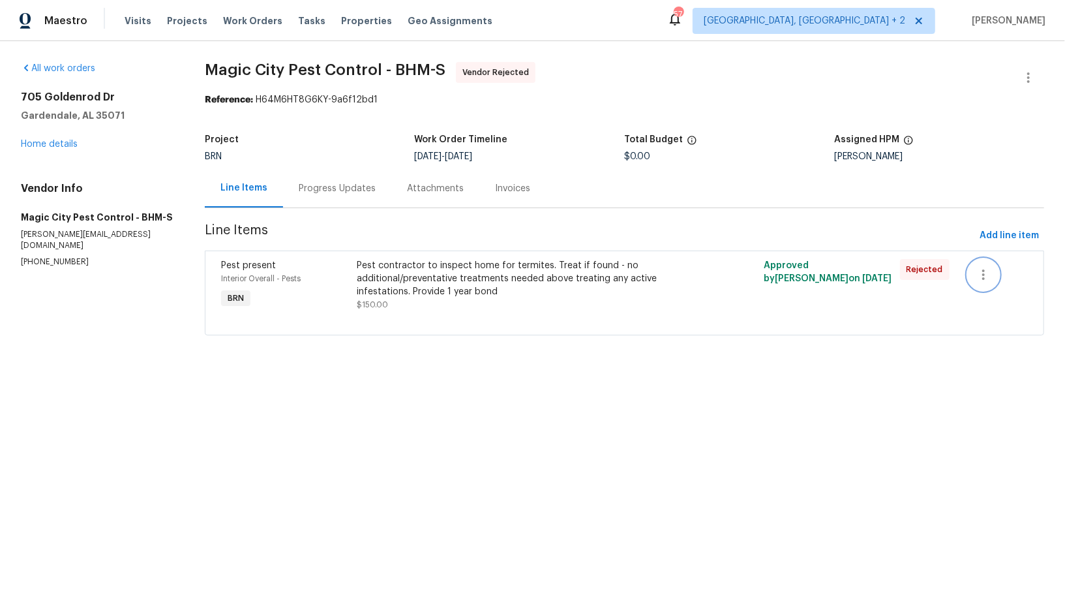
click at [983, 264] on button "button" at bounding box center [983, 274] width 31 height 31
click at [986, 280] on li "Cancel" at bounding box center [994, 275] width 50 height 22
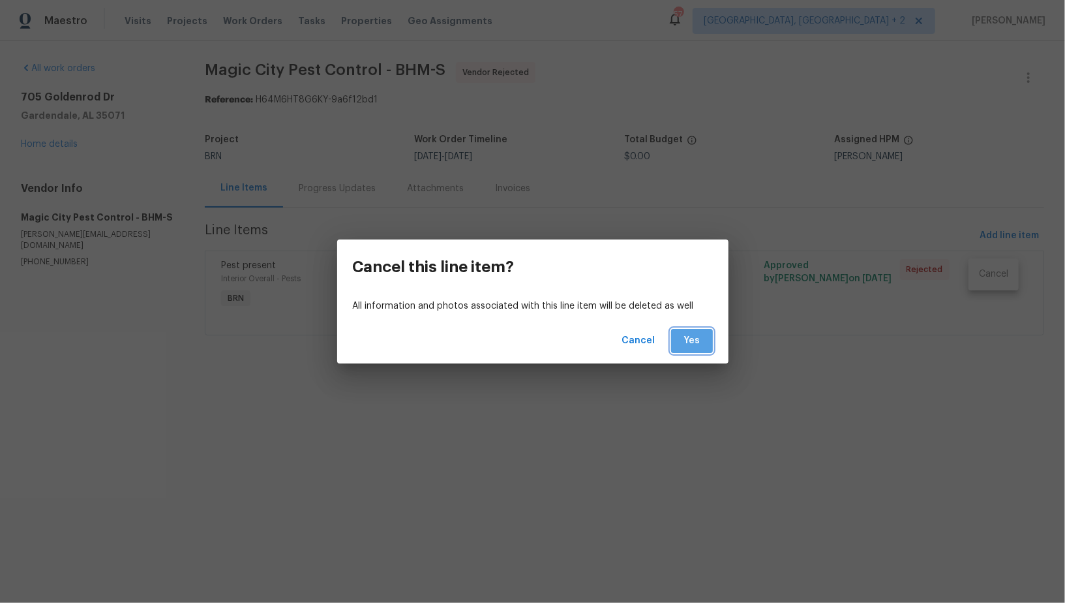
click at [696, 344] on span "Yes" at bounding box center [692, 341] width 21 height 16
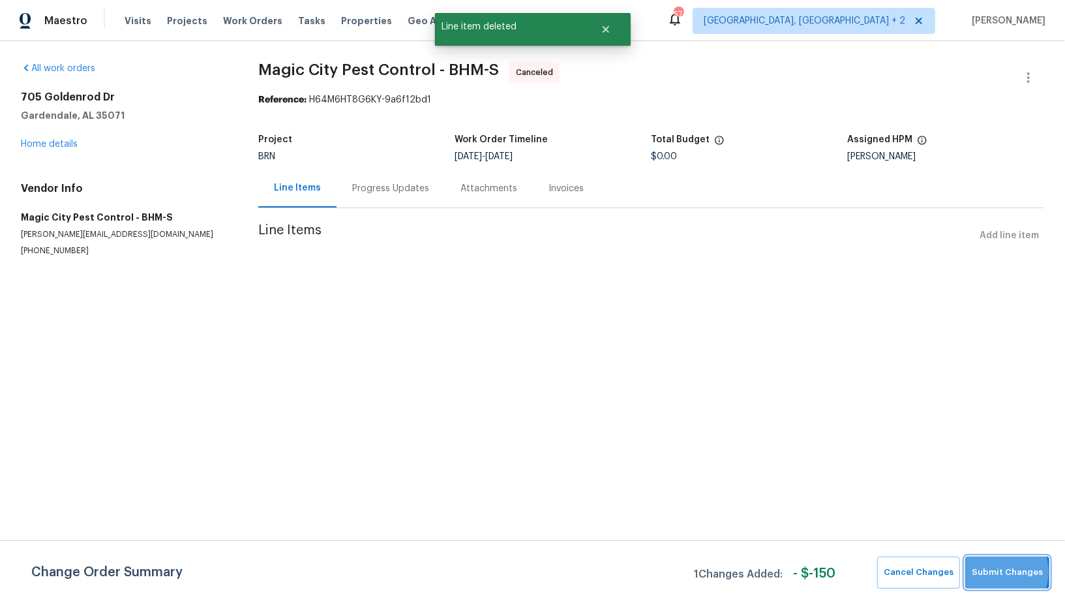
click at [994, 571] on span "Submit Changes" at bounding box center [1007, 572] width 71 height 15
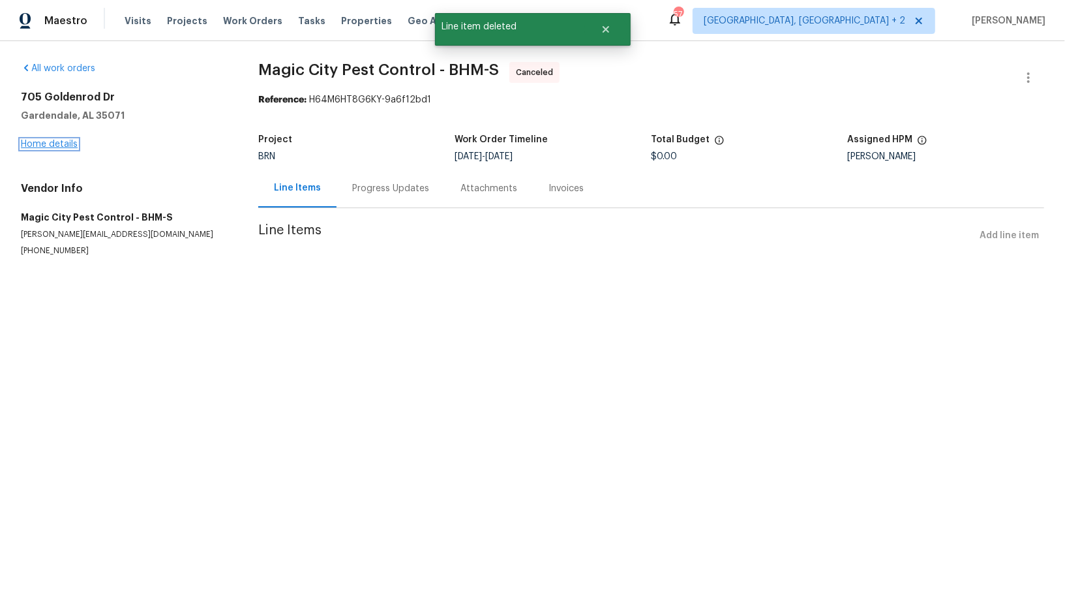
click at [61, 145] on link "Home details" at bounding box center [49, 144] width 57 height 9
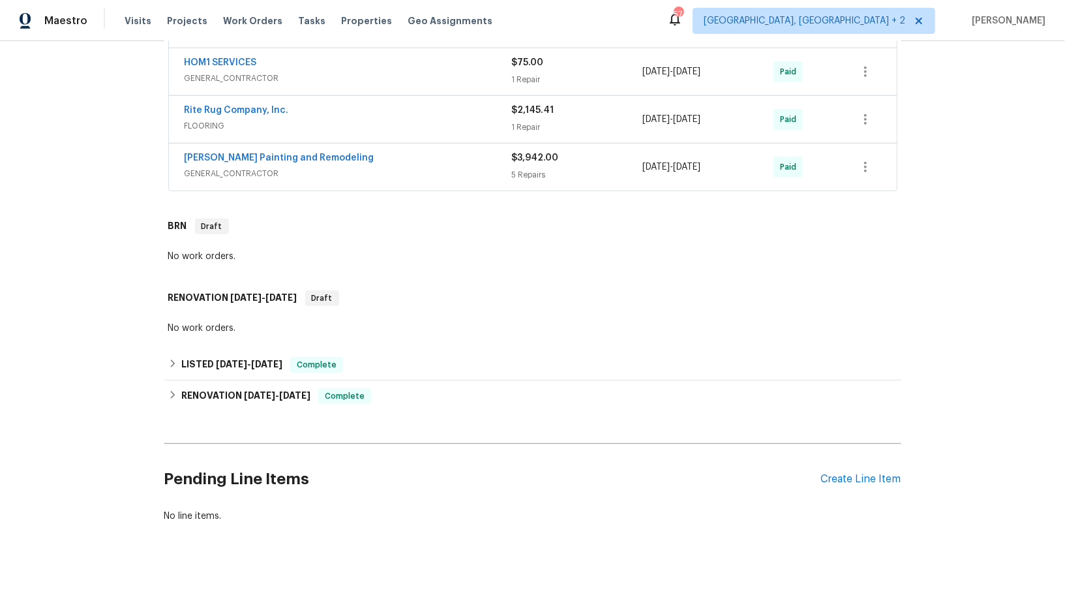
scroll to position [483, 0]
